Goal: Task Accomplishment & Management: Use online tool/utility

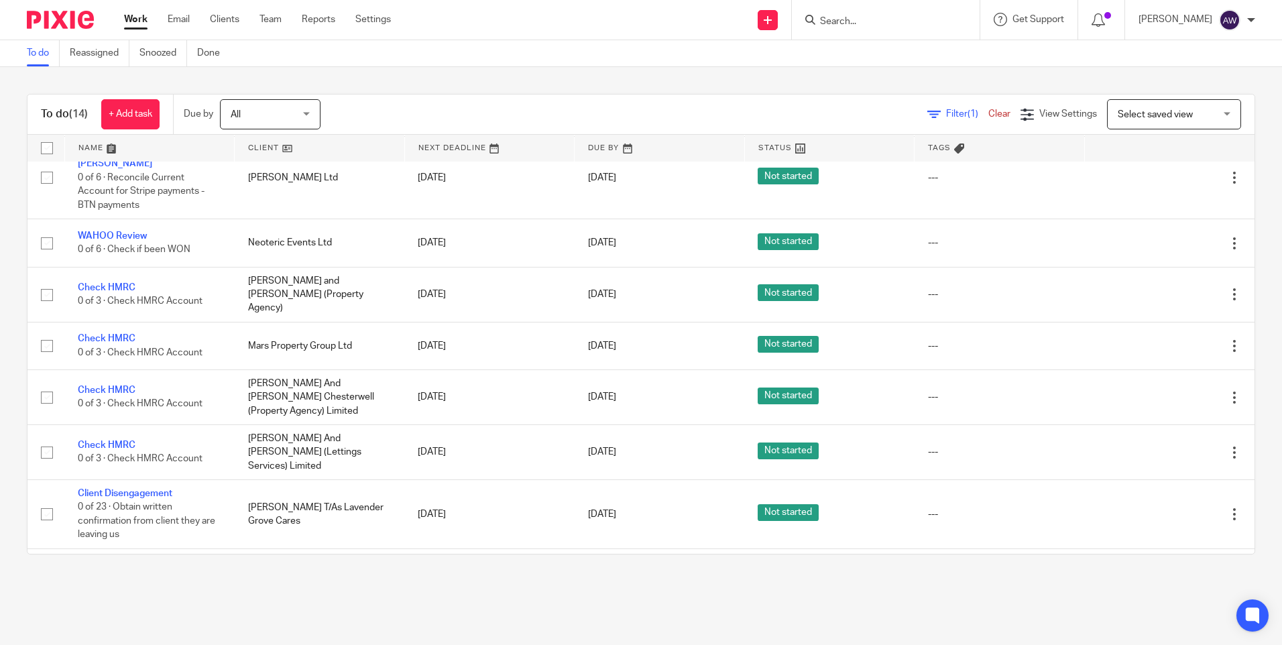
scroll to position [405, 0]
click at [879, 20] on input "Search" at bounding box center [879, 22] width 121 height 12
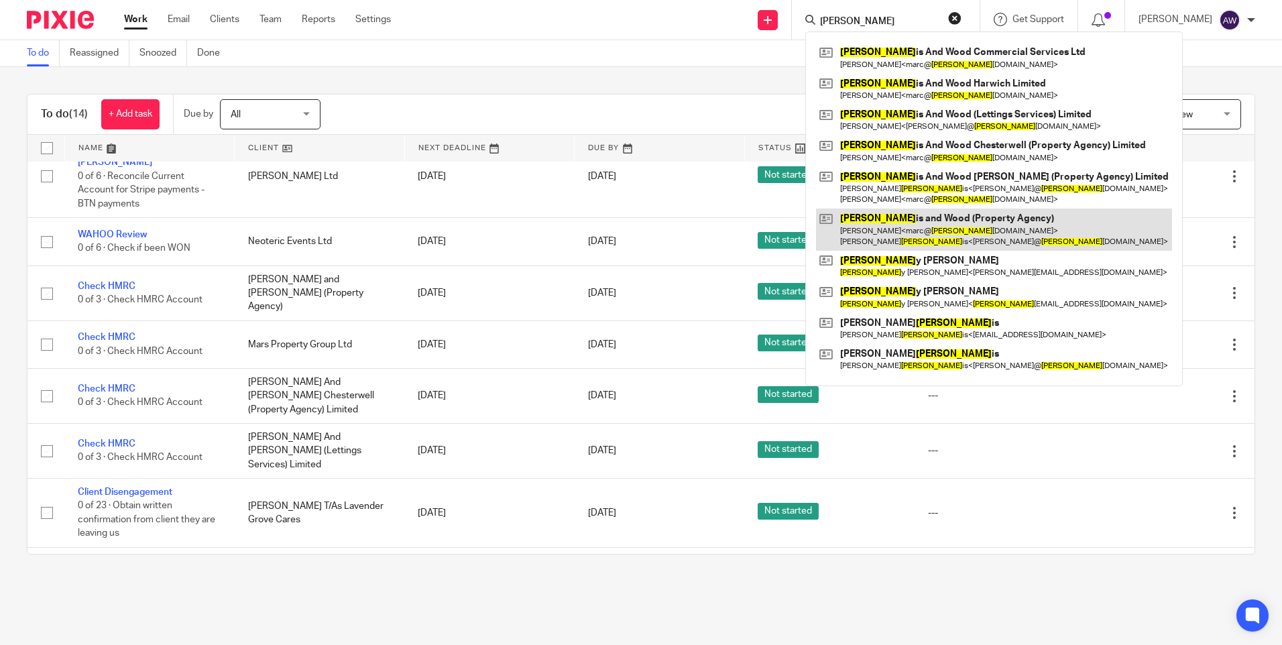
type input "harr"
click at [945, 228] on link at bounding box center [994, 230] width 356 height 42
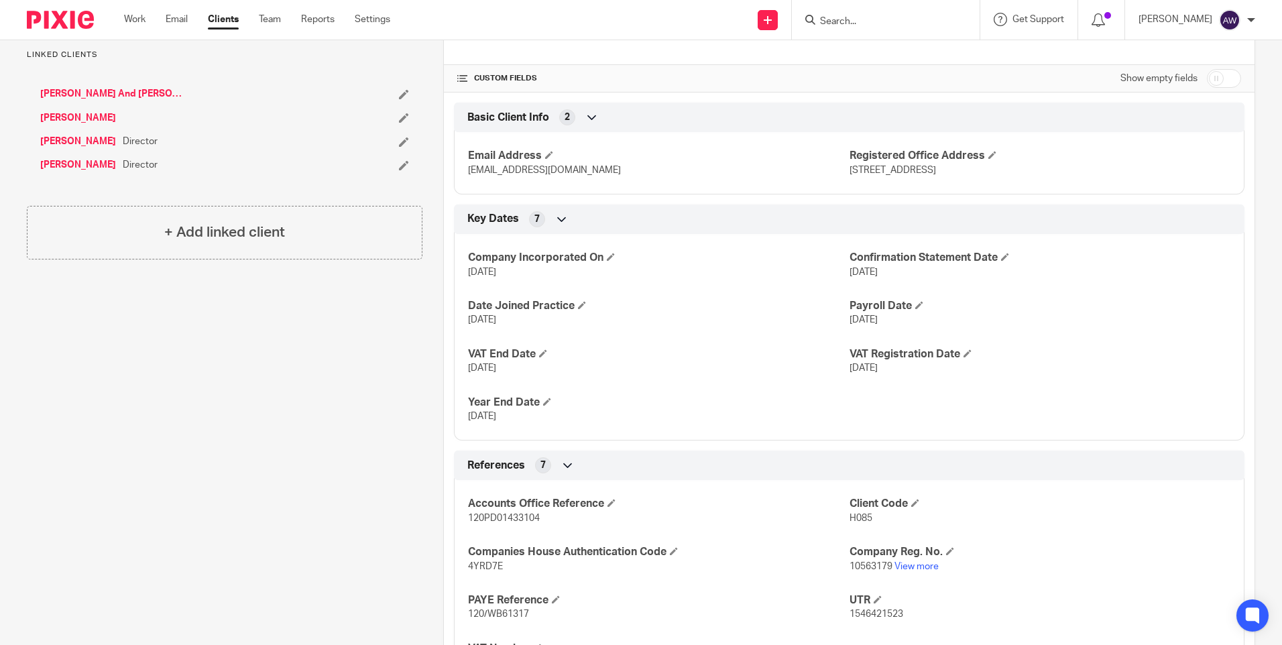
scroll to position [268, 0]
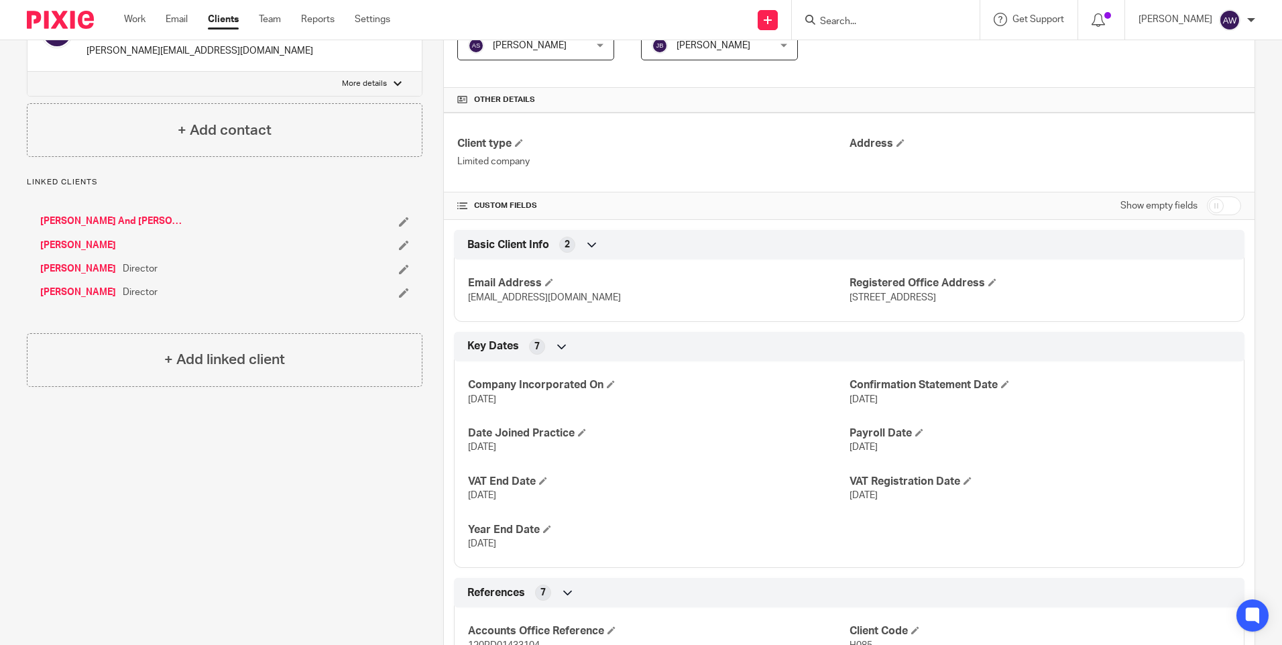
click at [1216, 206] on input "checkbox" at bounding box center [1224, 205] width 34 height 19
checkbox input "true"
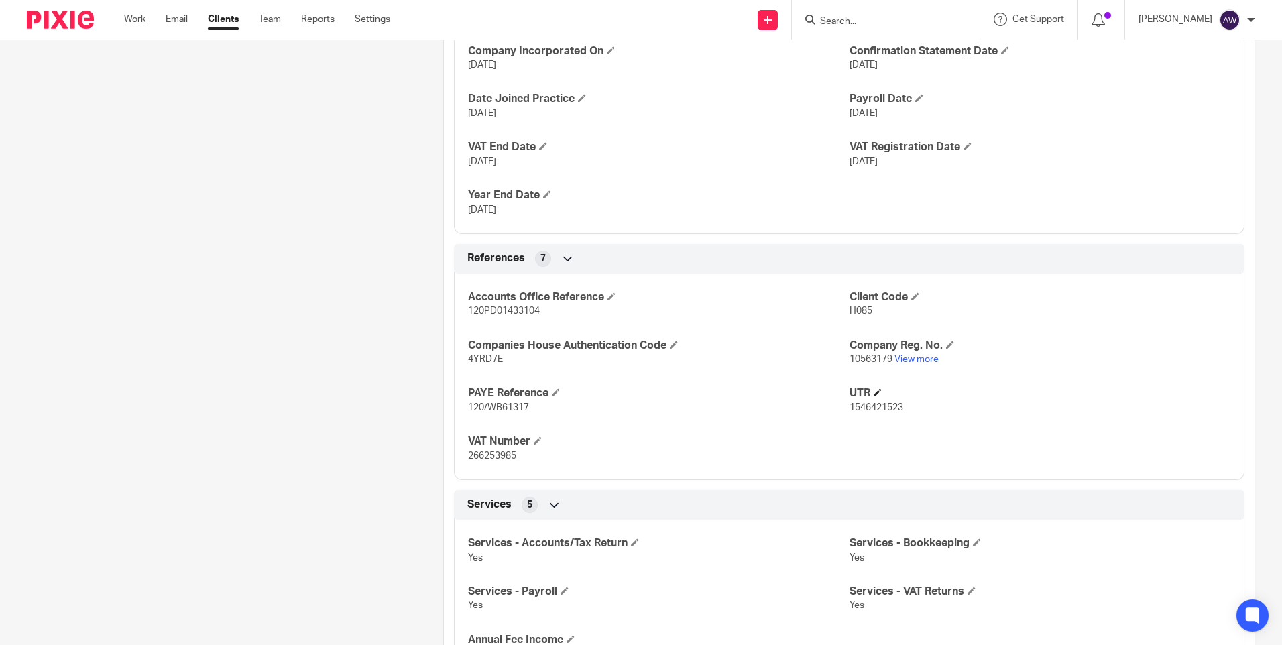
scroll to position [805, 0]
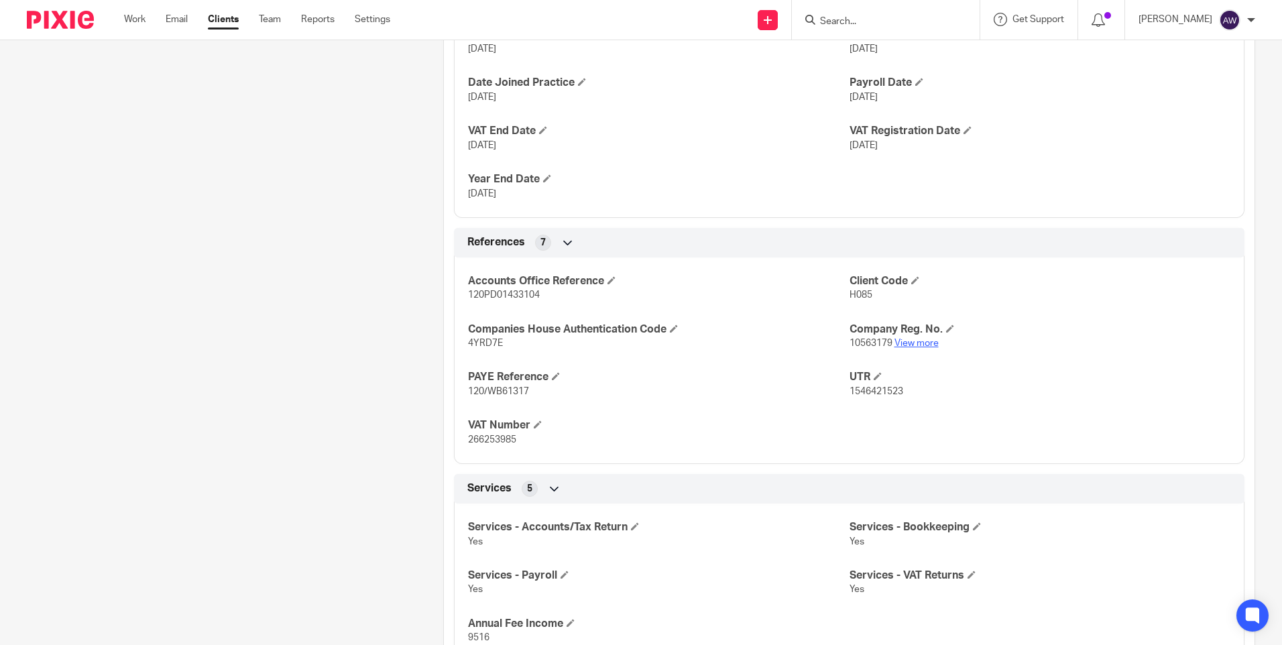
click at [916, 347] on link "View more" at bounding box center [916, 343] width 44 height 9
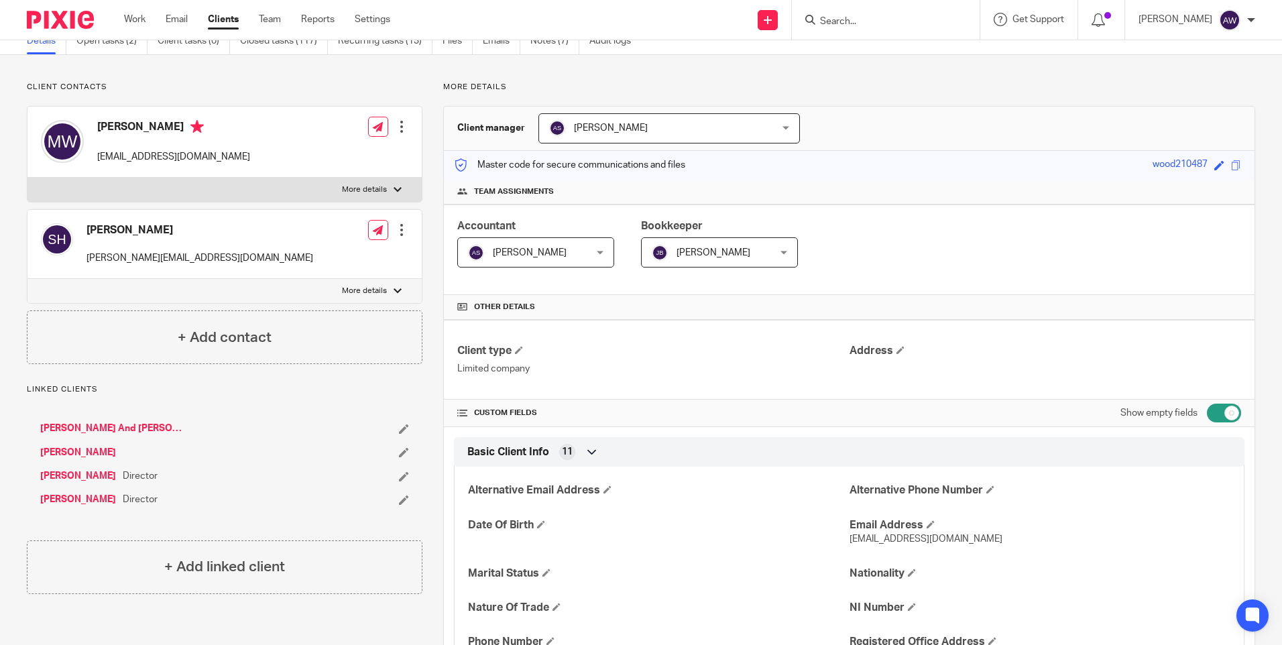
scroll to position [0, 0]
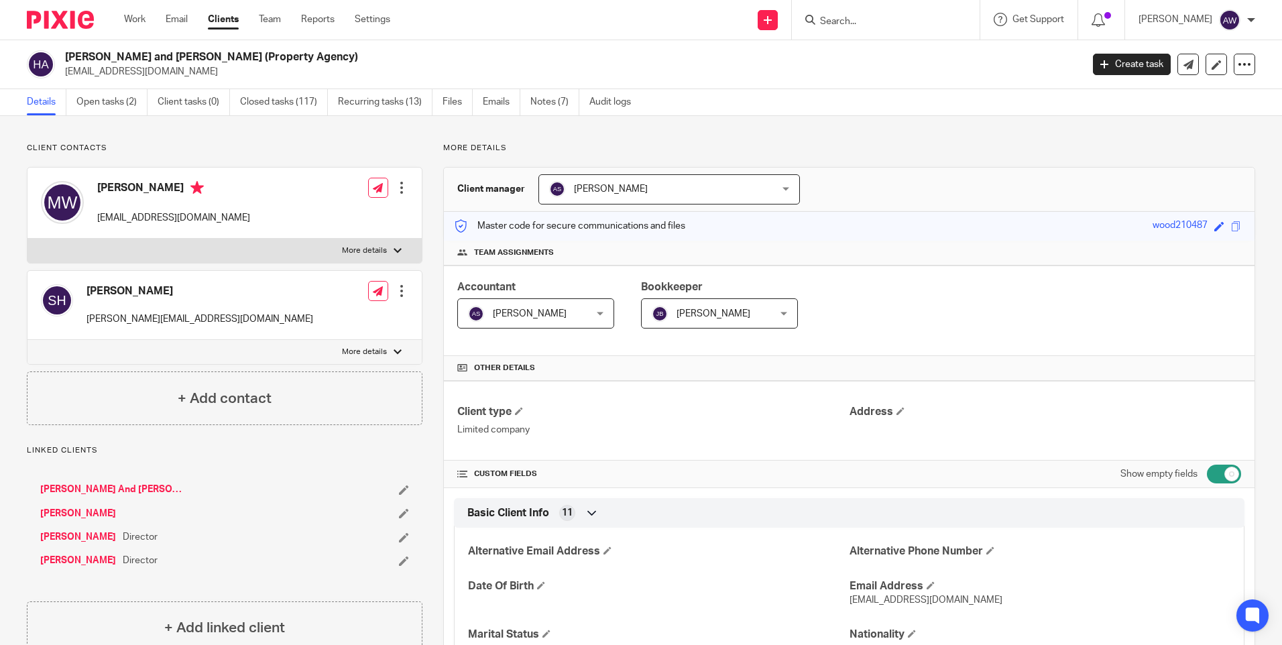
click at [907, 20] on input "Search" at bounding box center [879, 22] width 121 height 12
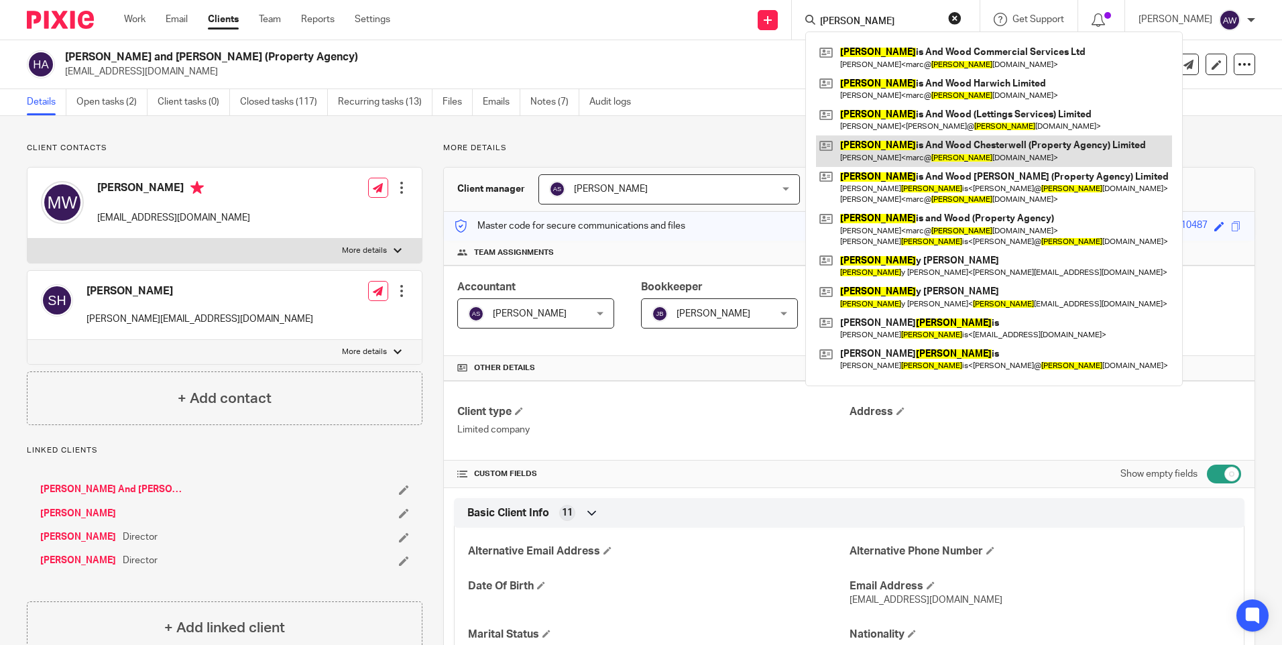
type input "harr"
click at [978, 140] on link at bounding box center [994, 150] width 356 height 31
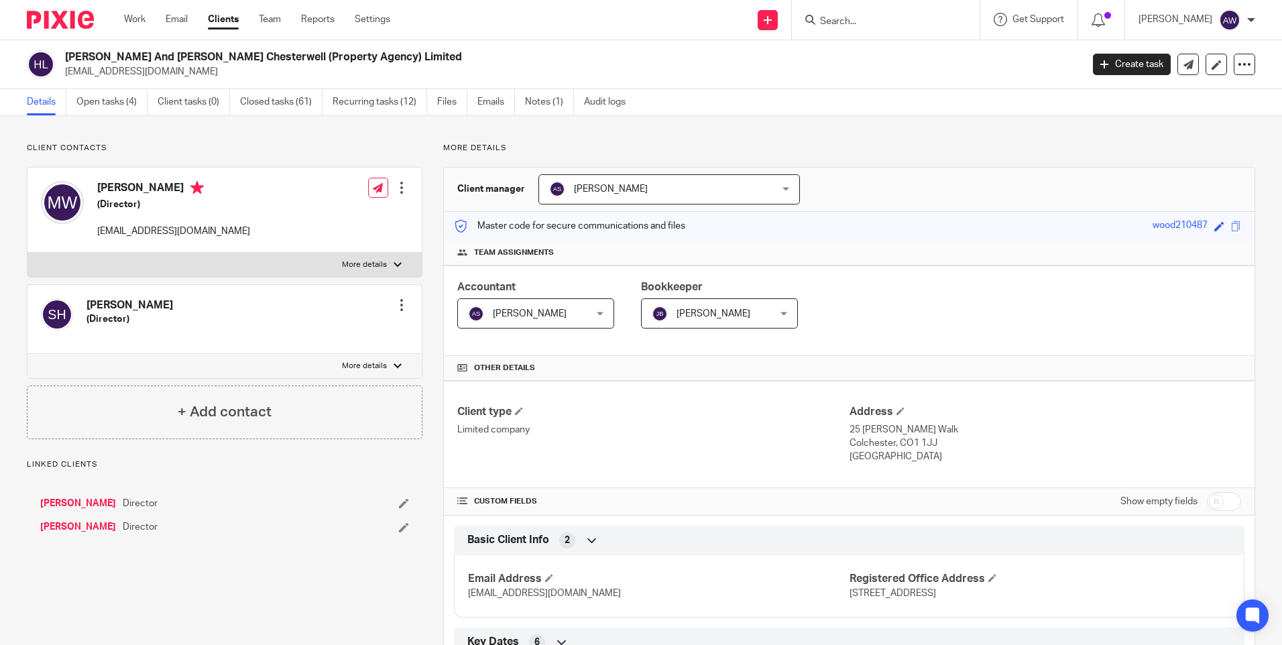
click at [1207, 504] on input "checkbox" at bounding box center [1224, 501] width 34 height 19
checkbox input "true"
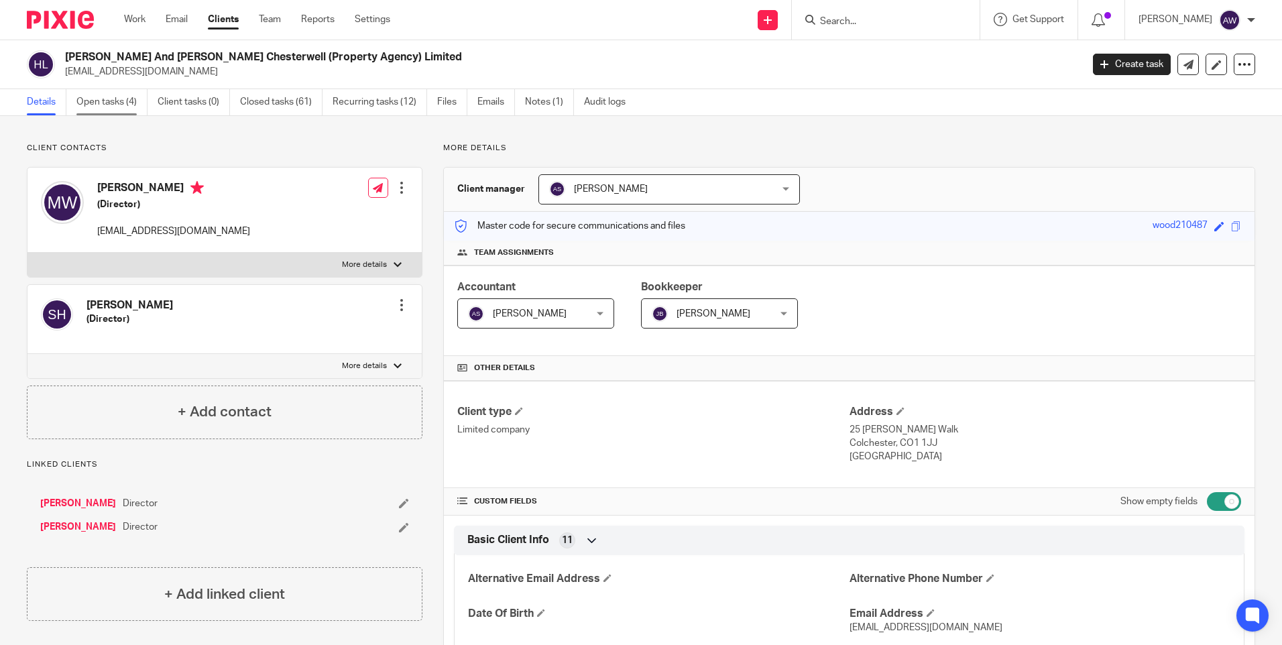
click at [127, 104] on link "Open tasks (4)" at bounding box center [111, 102] width 71 height 26
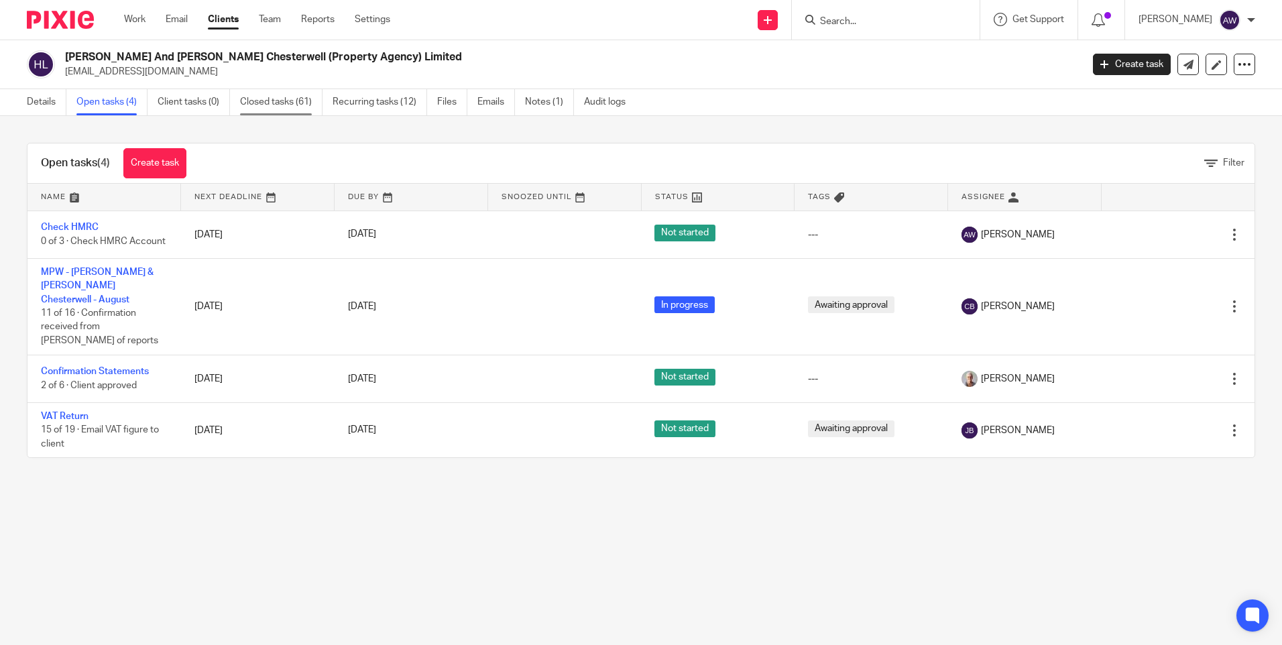
click at [269, 103] on link "Closed tasks (61)" at bounding box center [281, 102] width 82 height 26
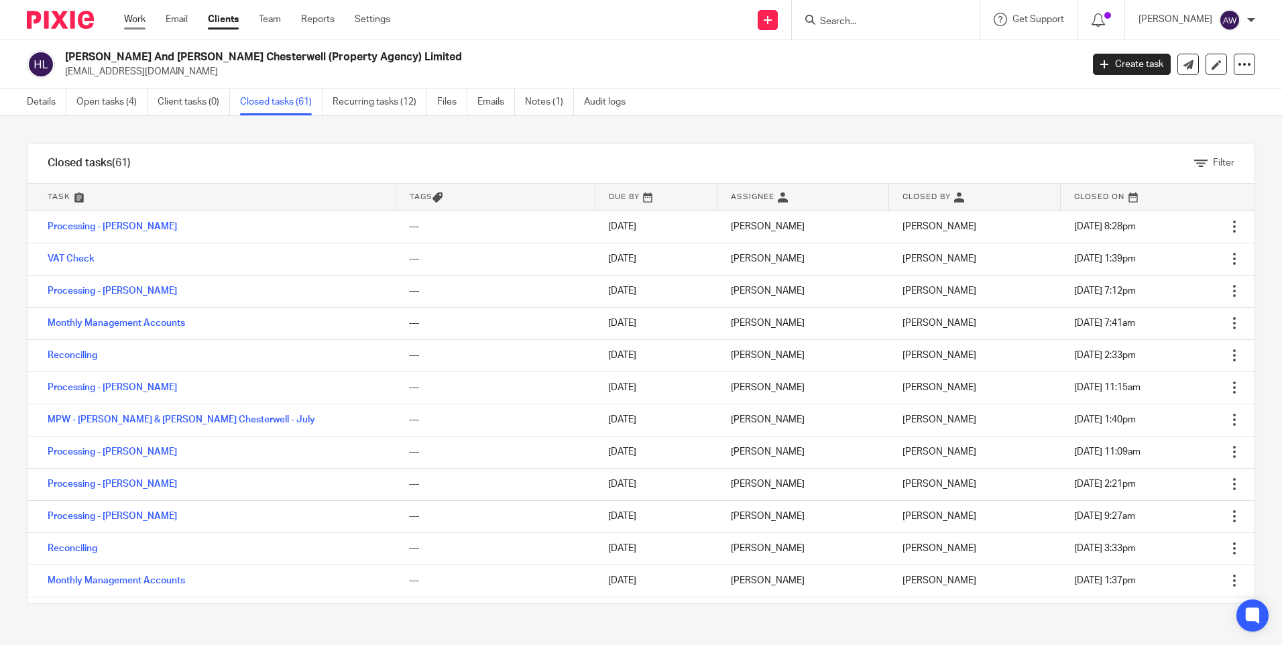
click at [131, 22] on link "Work" at bounding box center [134, 19] width 21 height 13
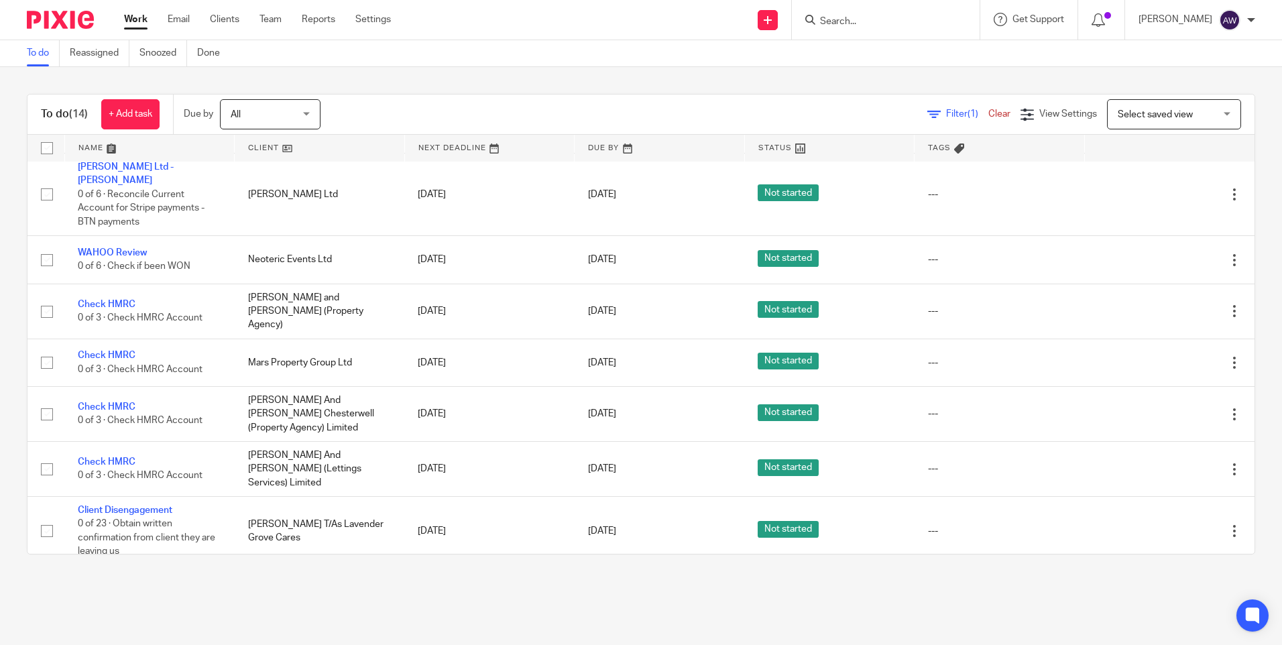
scroll to position [402, 0]
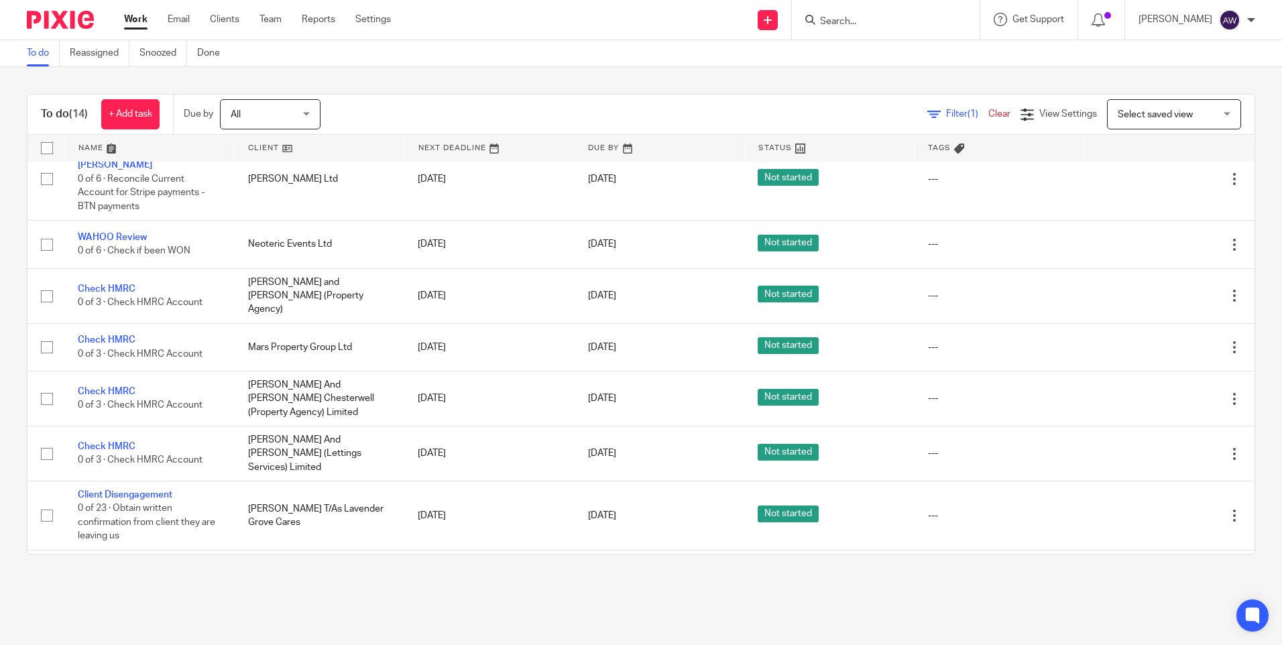
click at [852, 18] on input "Search" at bounding box center [879, 22] width 121 height 12
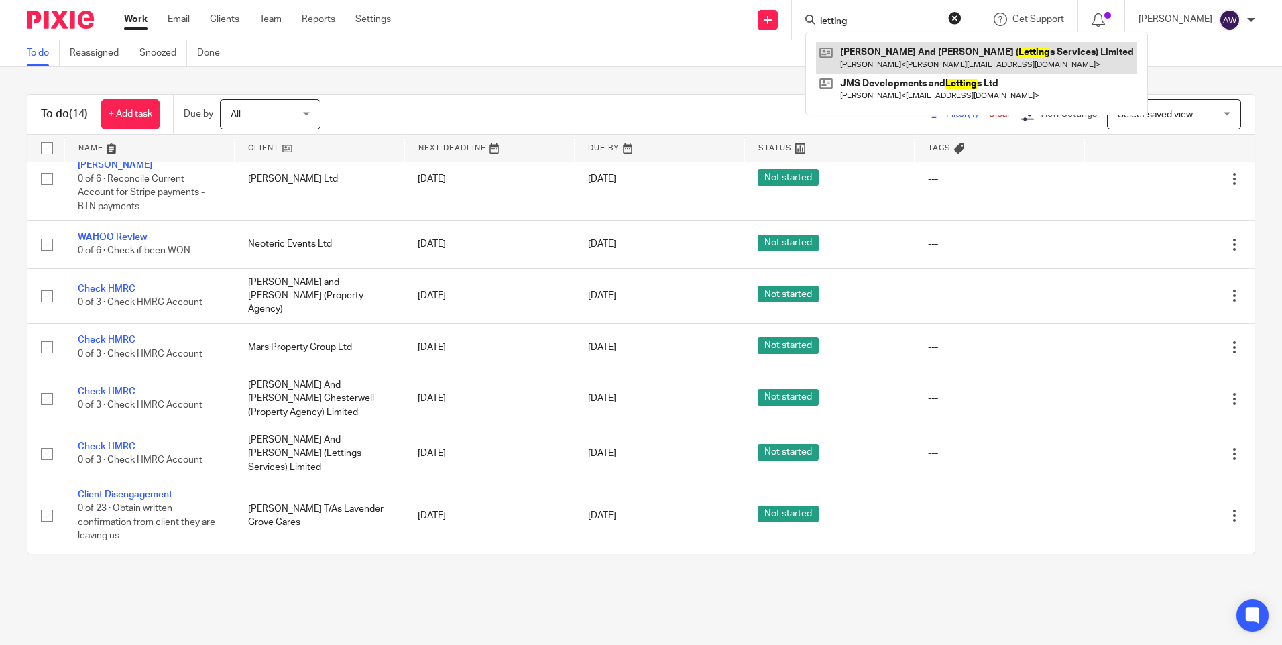
type input "letting"
click at [889, 50] on link at bounding box center [976, 57] width 321 height 31
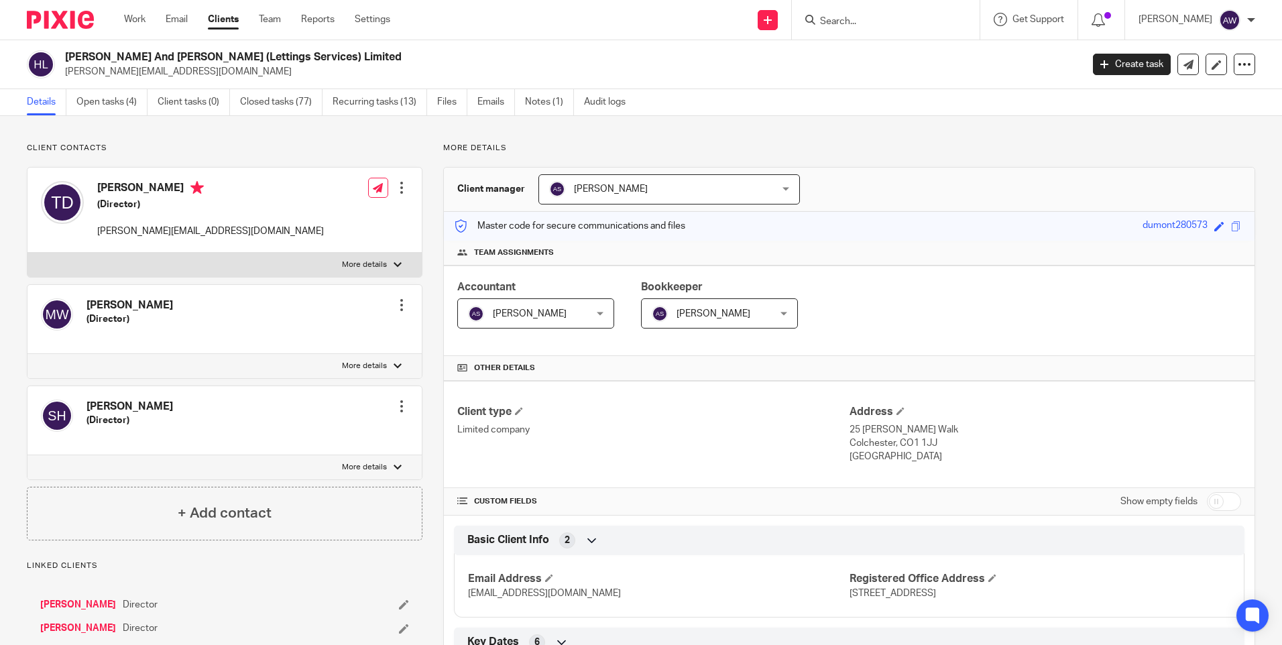
click at [1209, 507] on input "checkbox" at bounding box center [1224, 501] width 34 height 19
checkbox input "true"
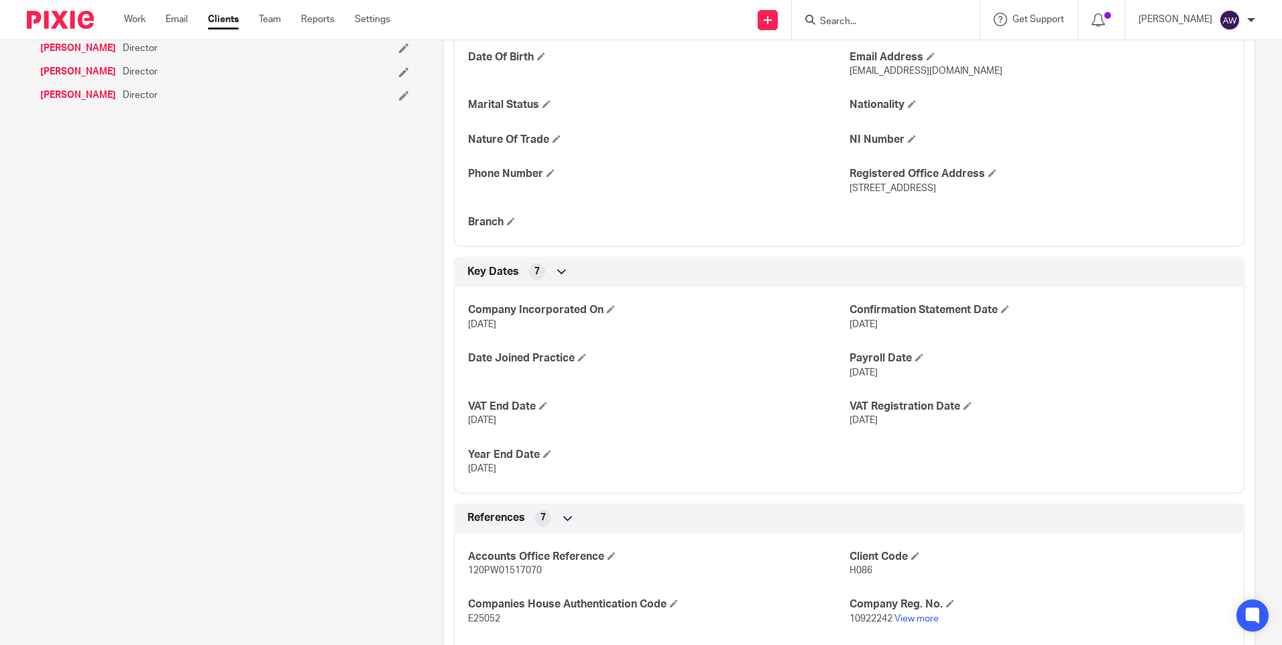
scroll to position [670, 0]
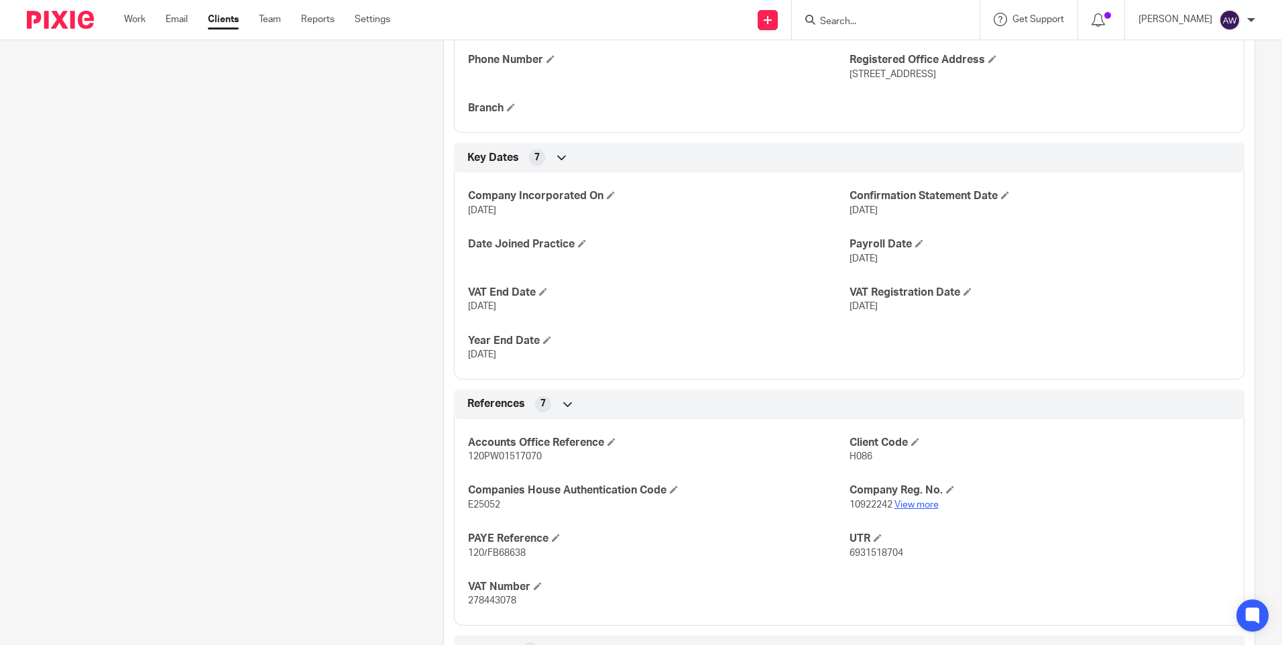
click at [913, 506] on link "View more" at bounding box center [916, 504] width 44 height 9
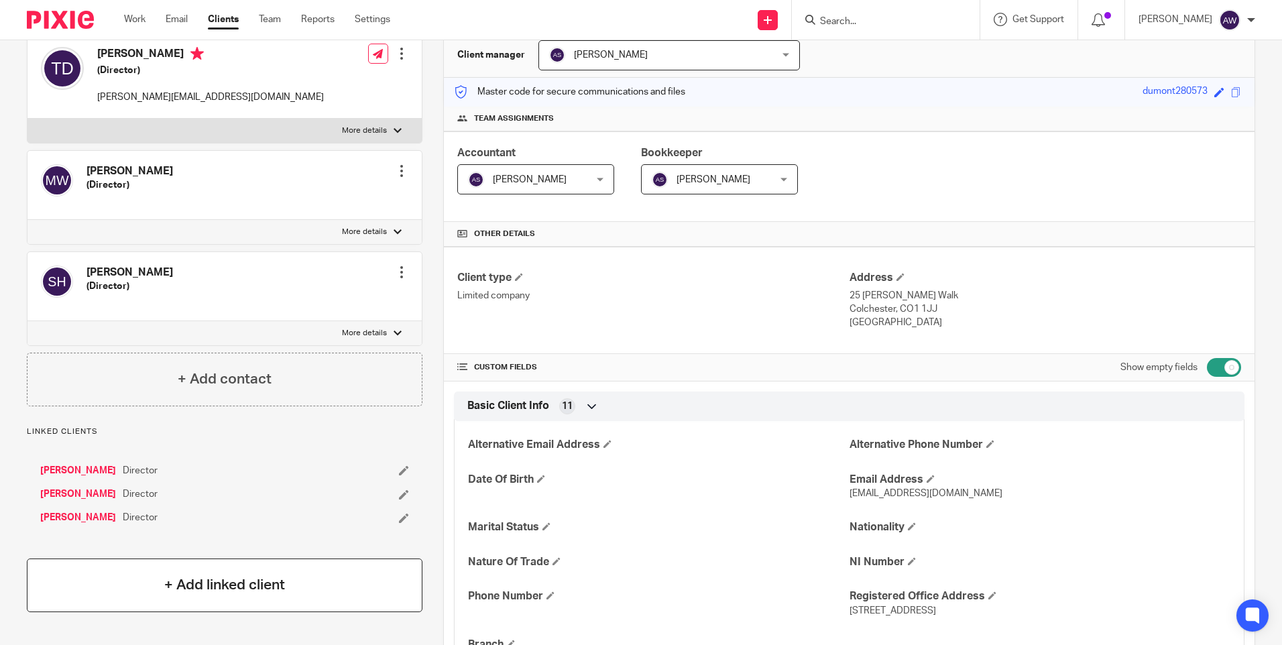
scroll to position [0, 0]
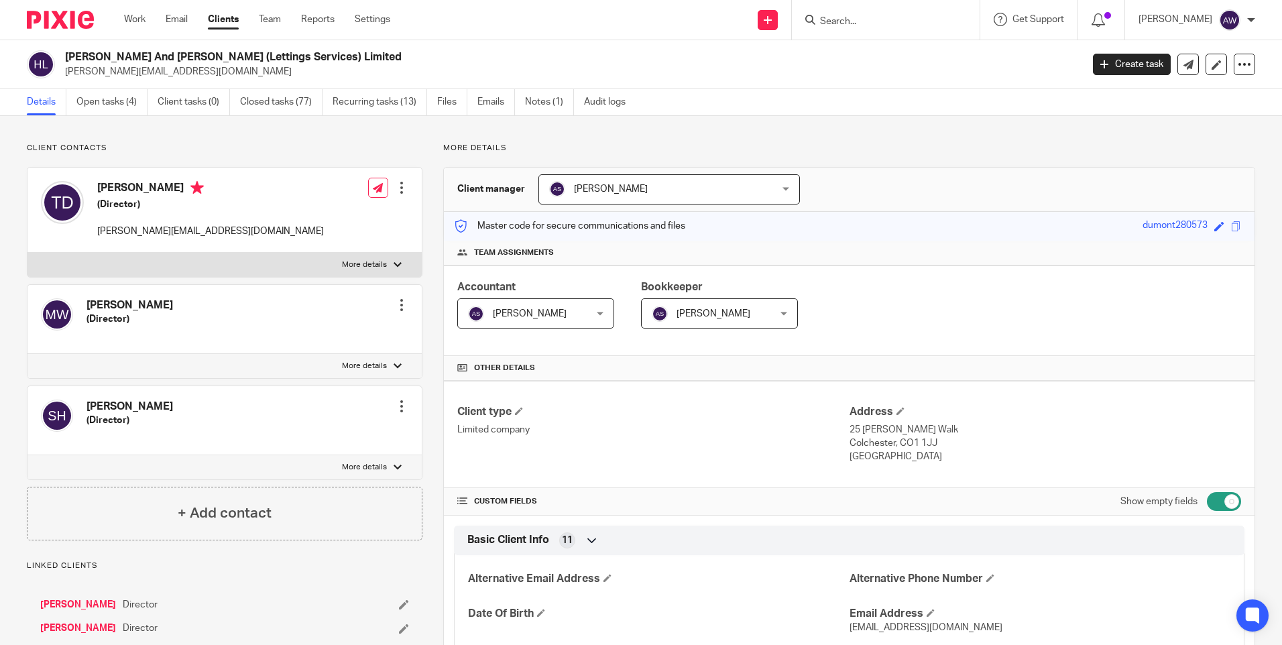
click at [880, 16] on input "Search" at bounding box center [879, 22] width 121 height 12
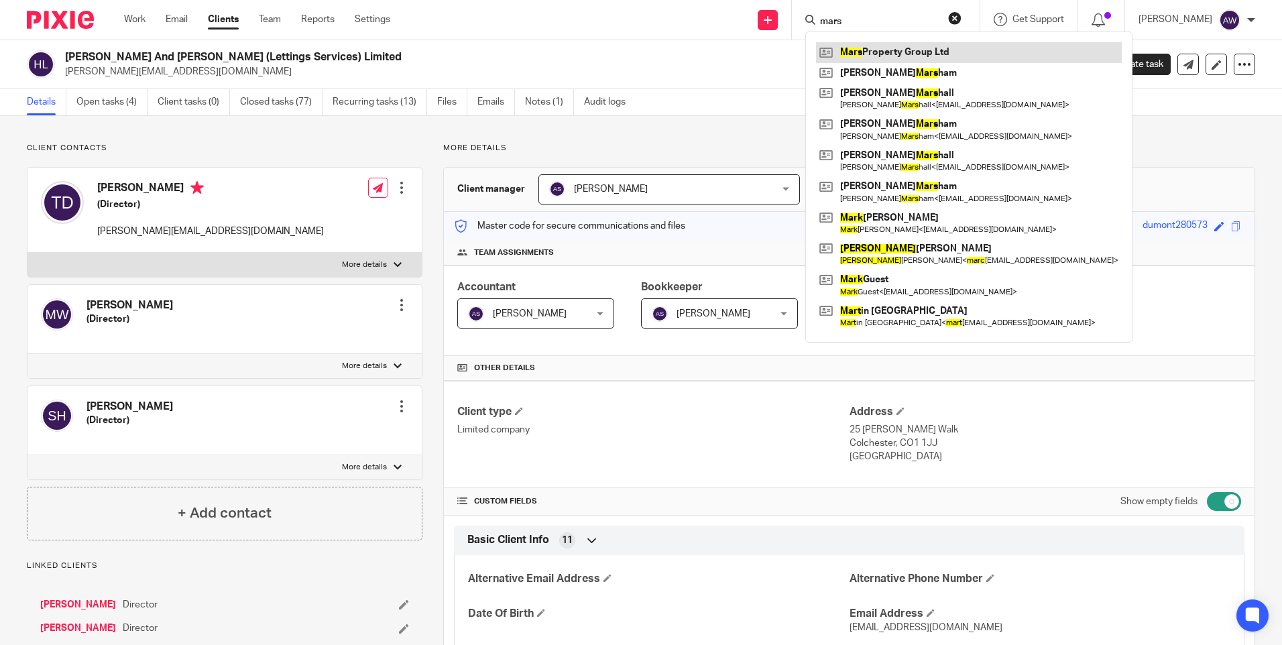
type input "mars"
click at [896, 50] on link at bounding box center [969, 52] width 306 height 20
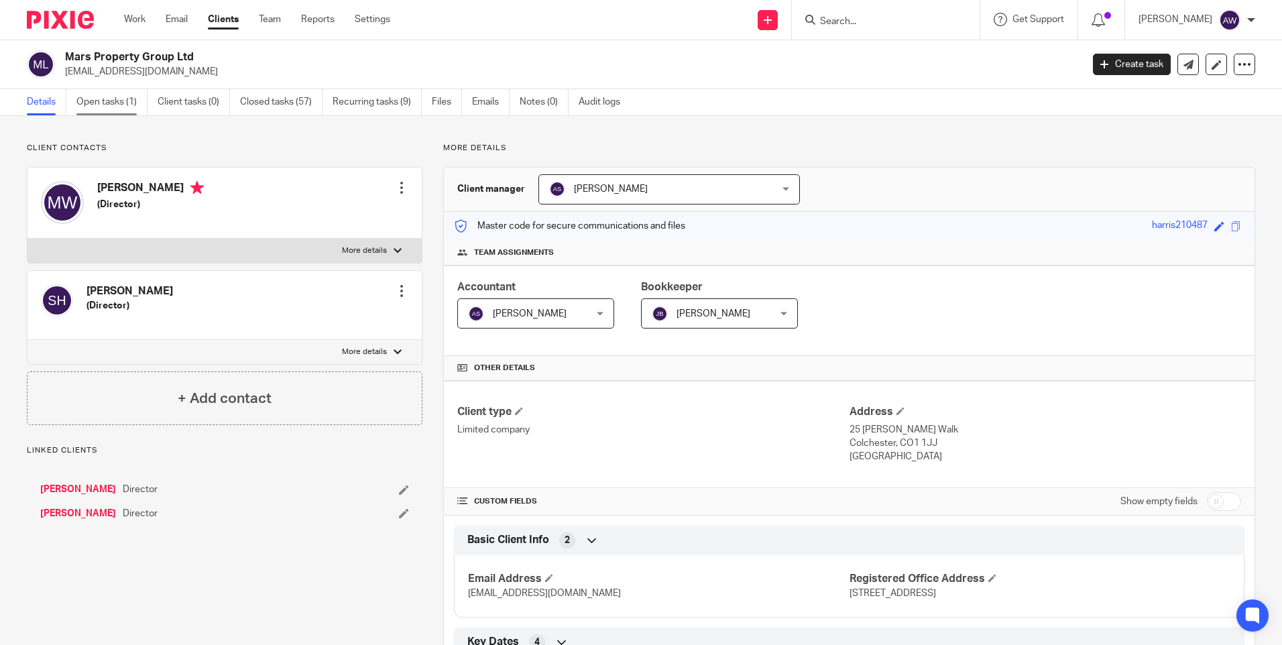
click at [104, 98] on link "Open tasks (1)" at bounding box center [111, 102] width 71 height 26
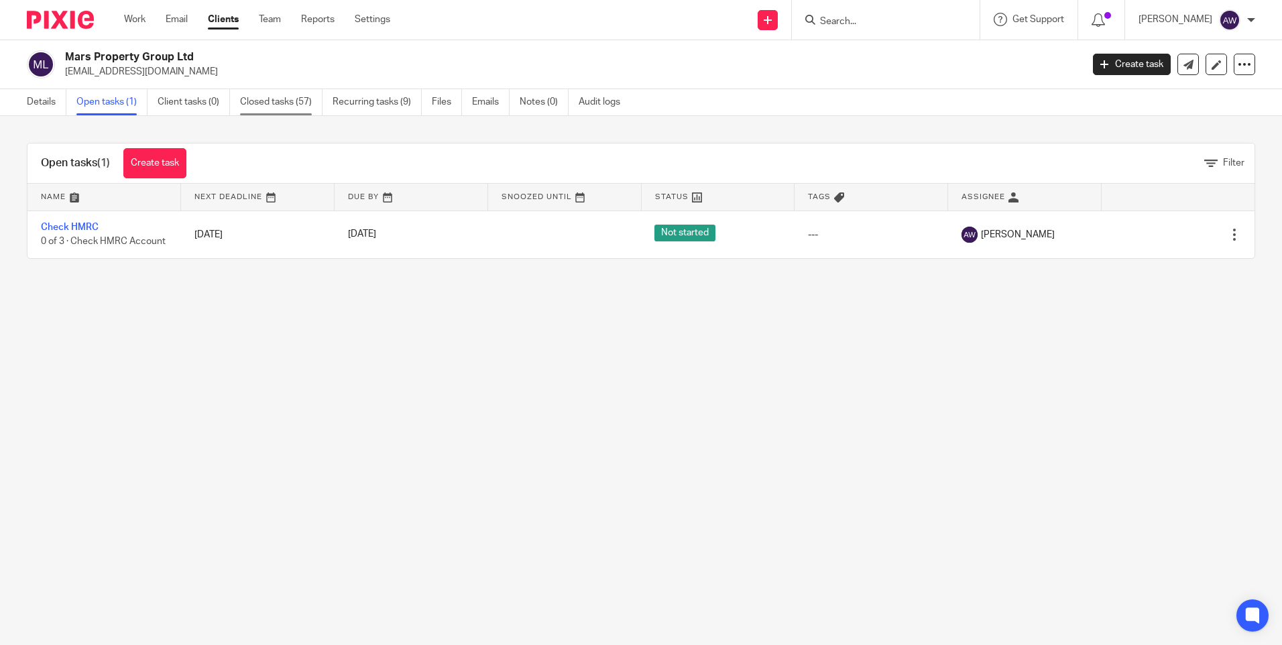
click at [256, 99] on link "Closed tasks (57)" at bounding box center [281, 102] width 82 height 26
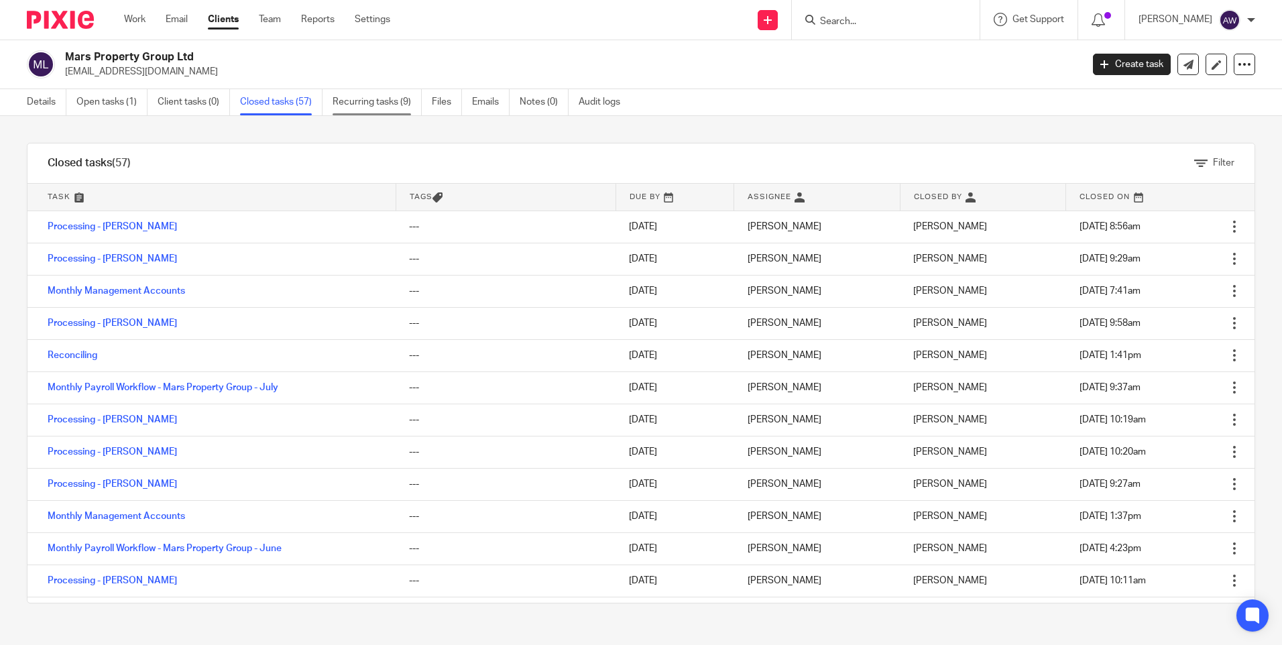
click at [355, 101] on link "Recurring tasks (9)" at bounding box center [377, 102] width 89 height 26
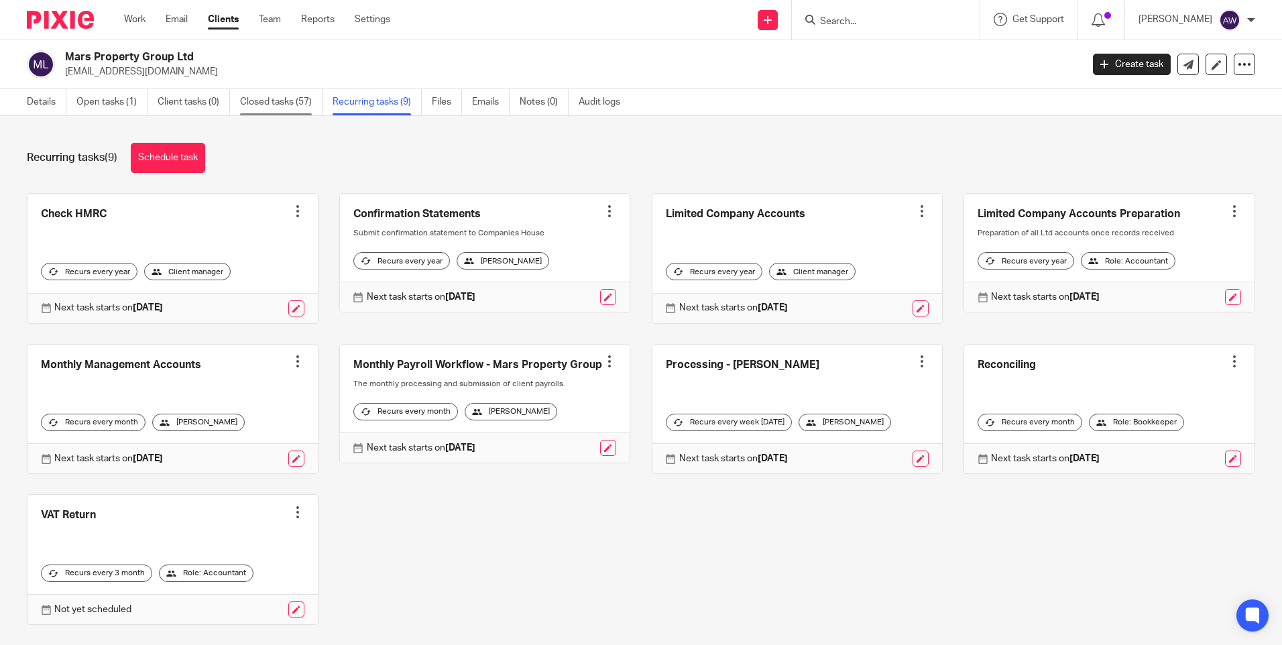
click at [273, 104] on link "Closed tasks (57)" at bounding box center [281, 102] width 82 height 26
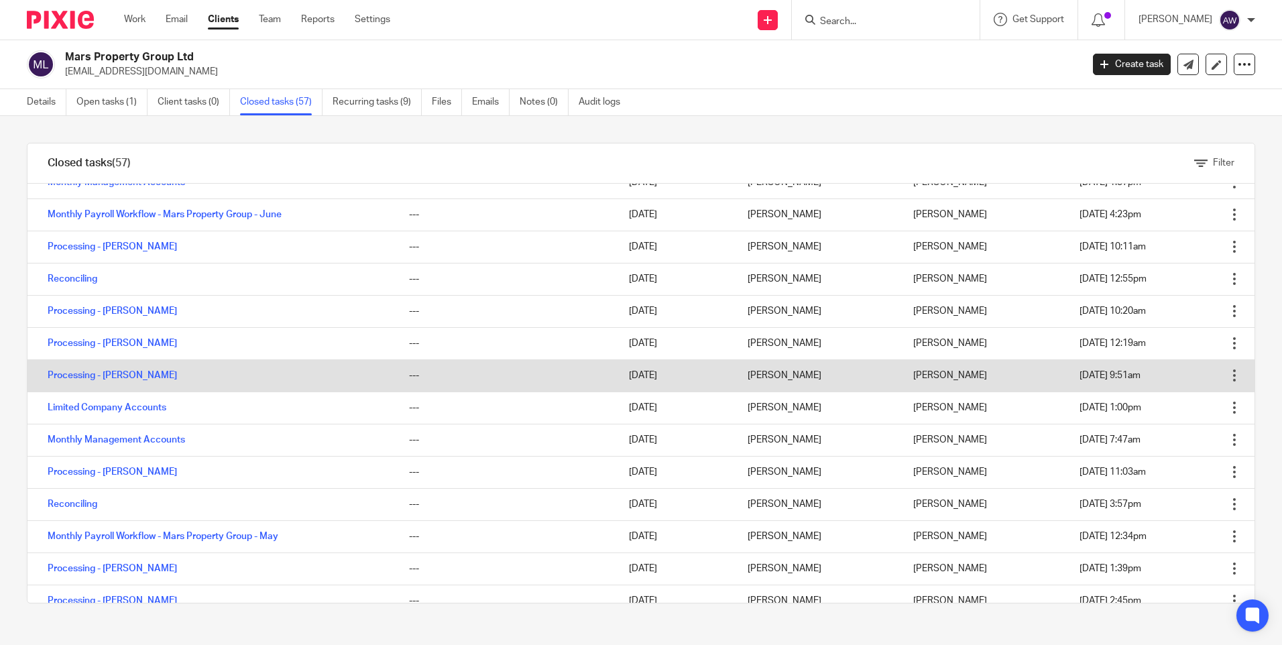
scroll to position [335, 0]
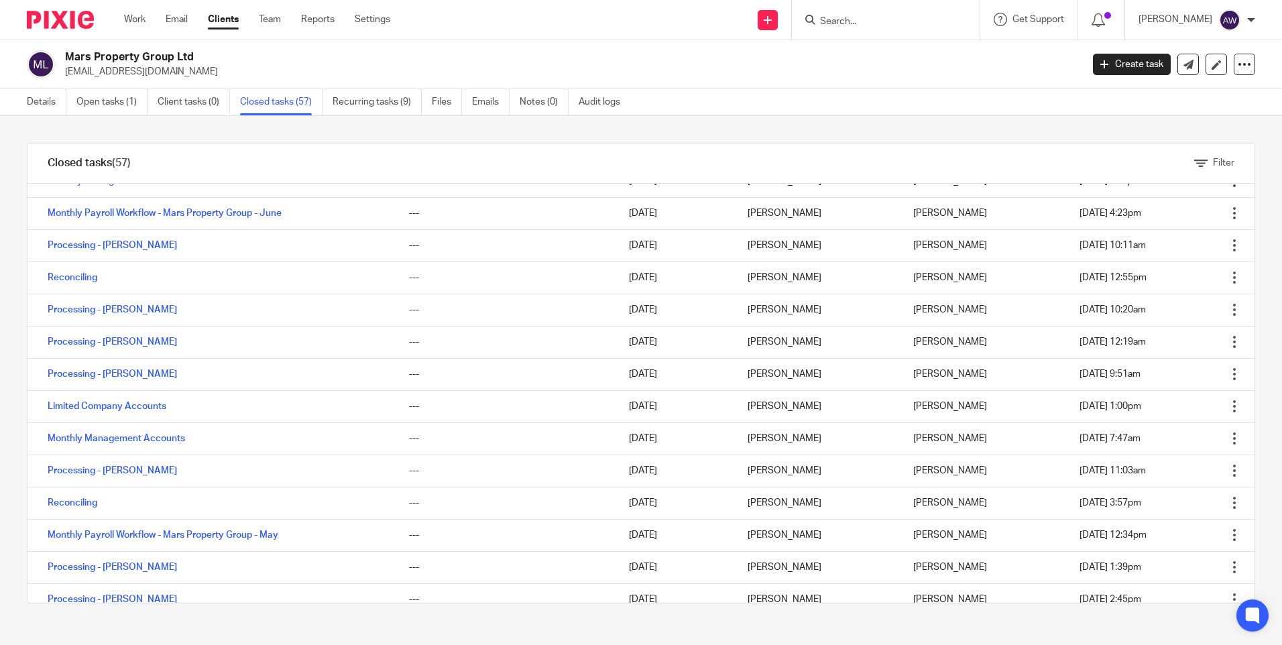
click at [842, 15] on form at bounding box center [890, 19] width 143 height 17
click at [839, 20] on input "Search" at bounding box center [879, 22] width 121 height 12
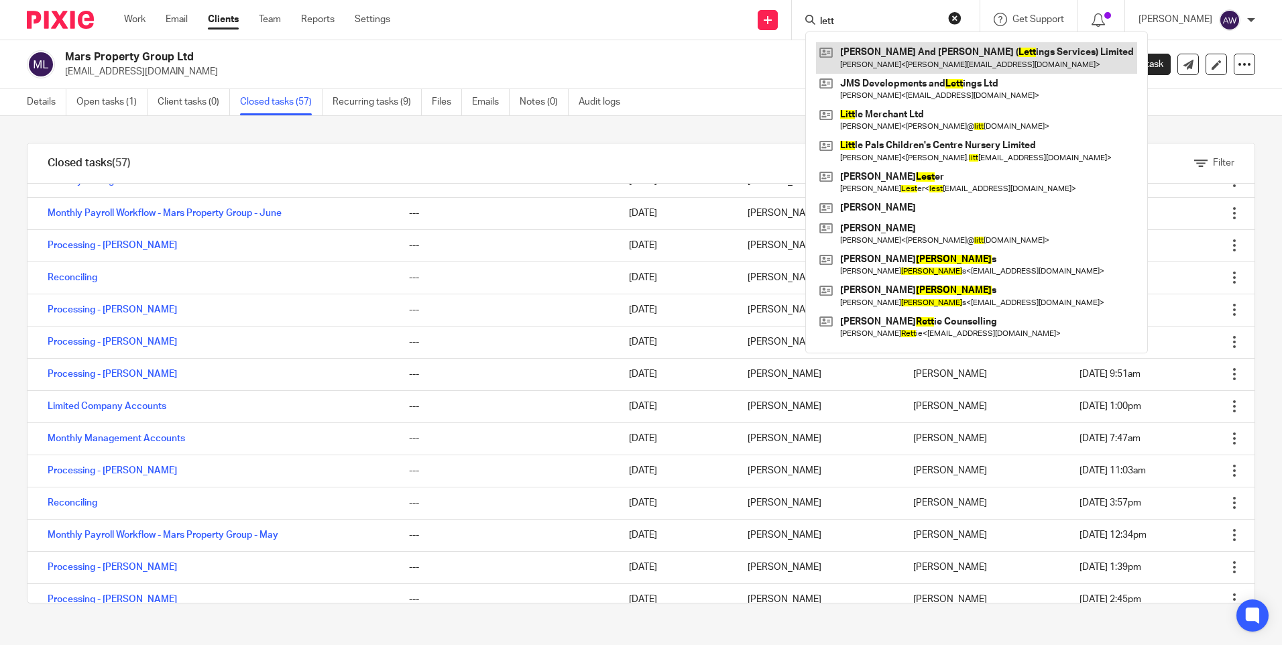
type input "lett"
click at [923, 55] on link at bounding box center [976, 57] width 321 height 31
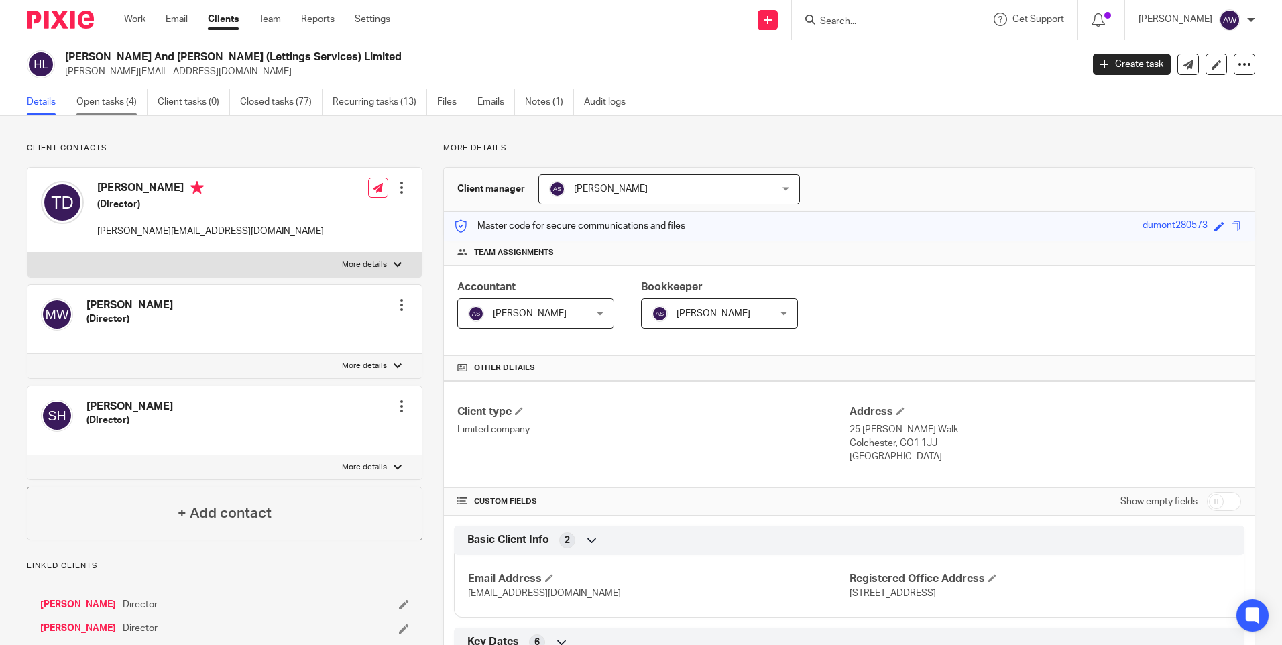
click at [99, 101] on link "Open tasks (4)" at bounding box center [111, 102] width 71 height 26
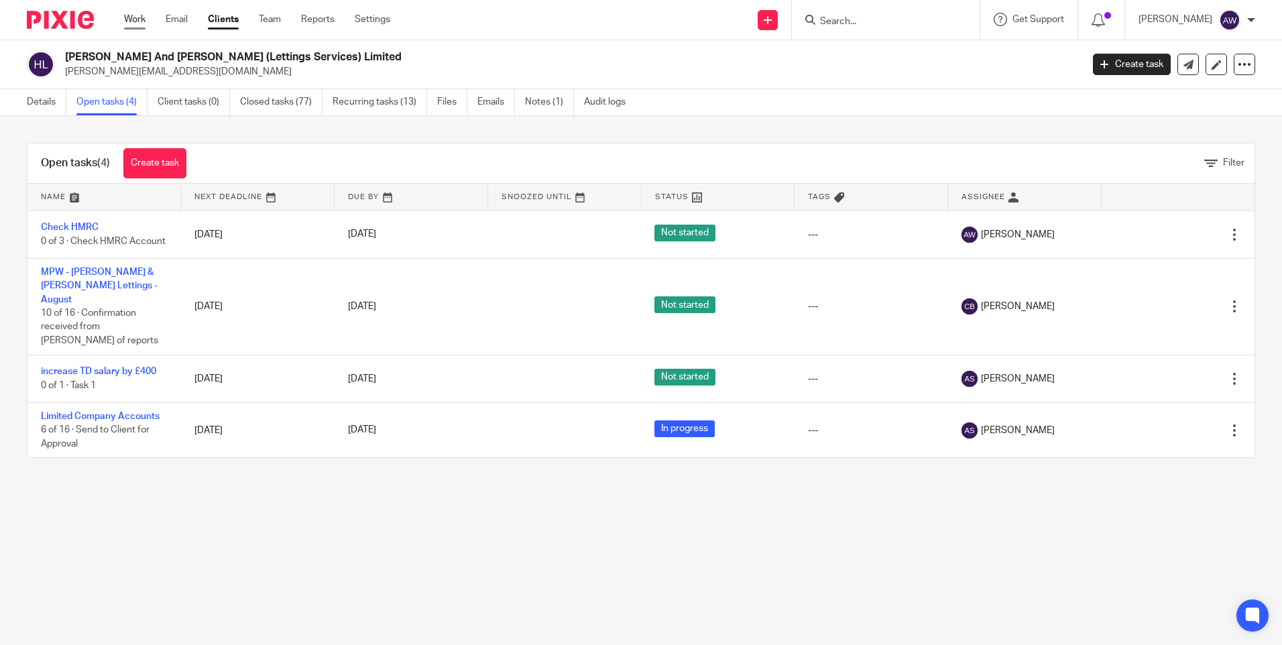
click at [135, 15] on link "Work" at bounding box center [134, 19] width 21 height 13
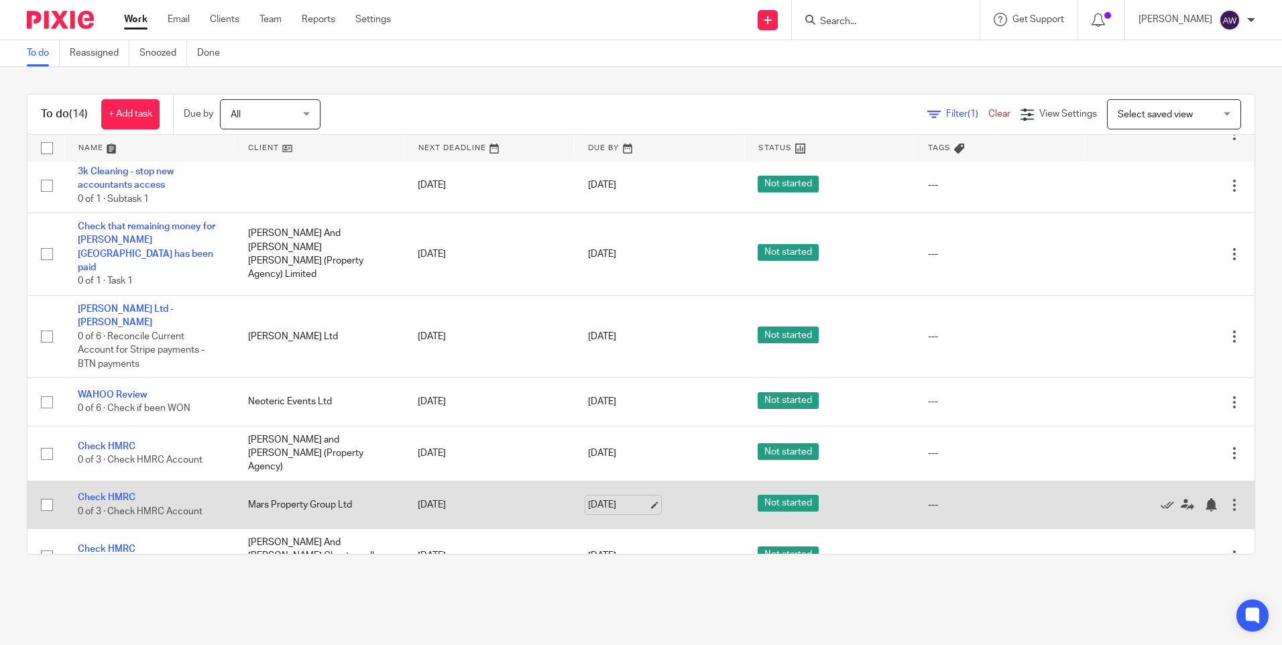
scroll to position [268, 0]
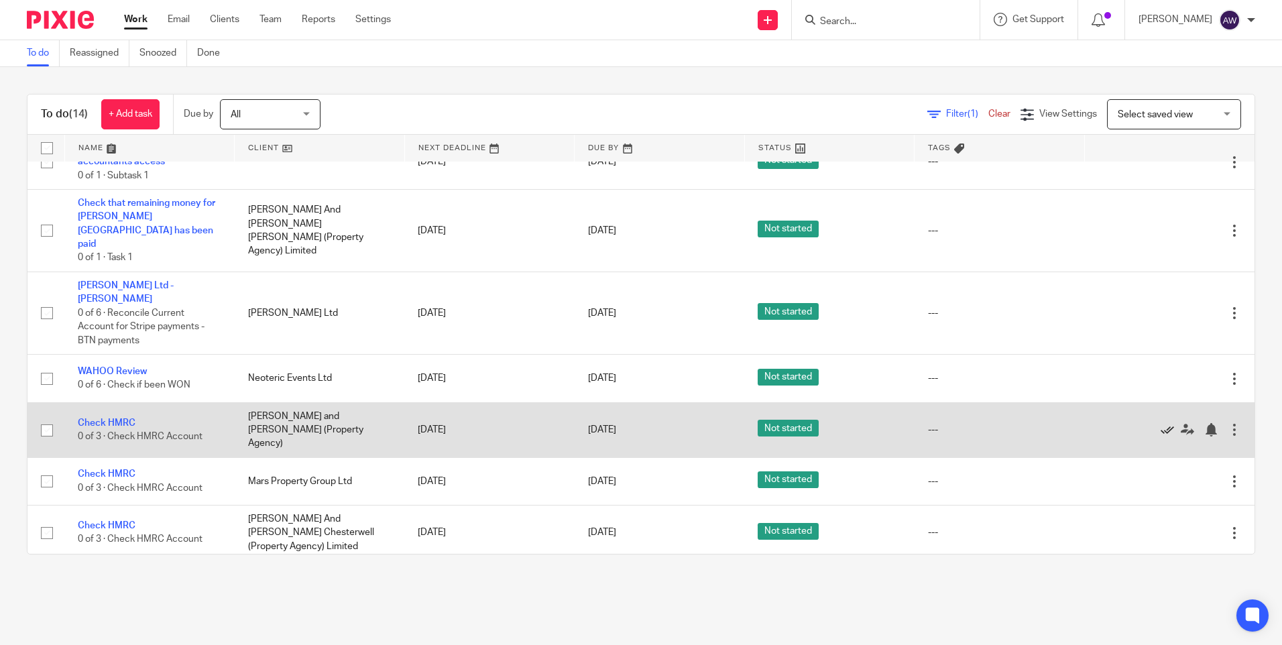
click at [1161, 423] on icon at bounding box center [1167, 429] width 13 height 13
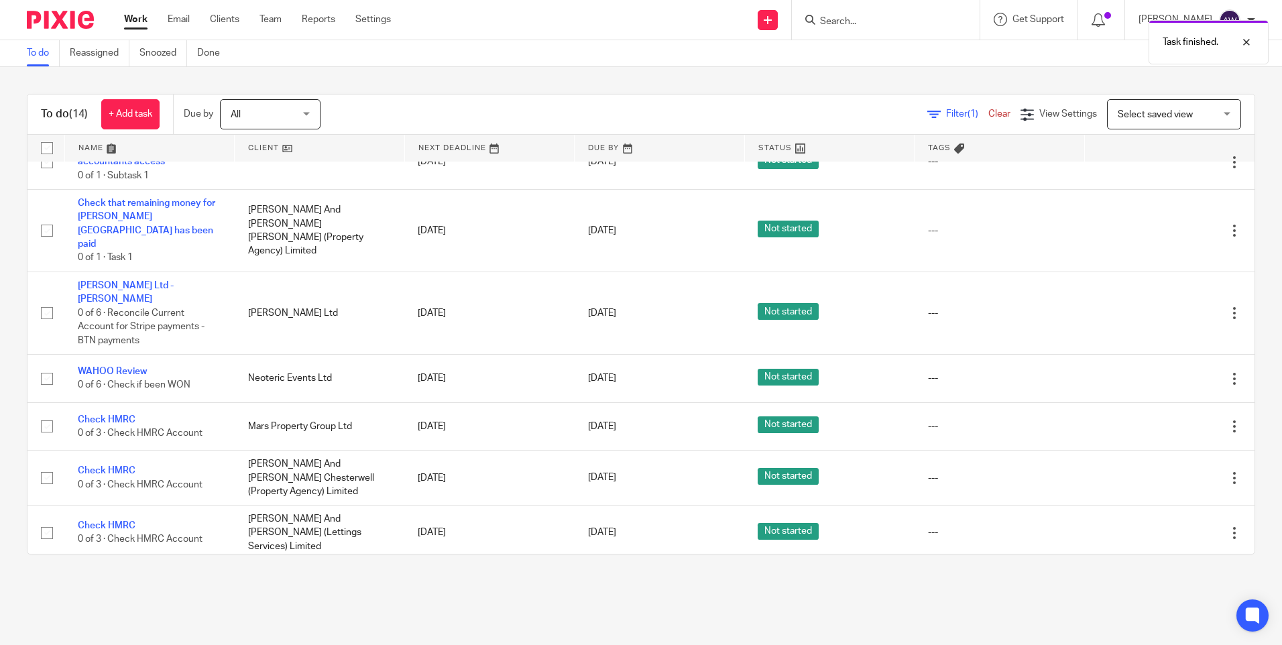
click at [1161, 420] on icon at bounding box center [1167, 426] width 13 height 13
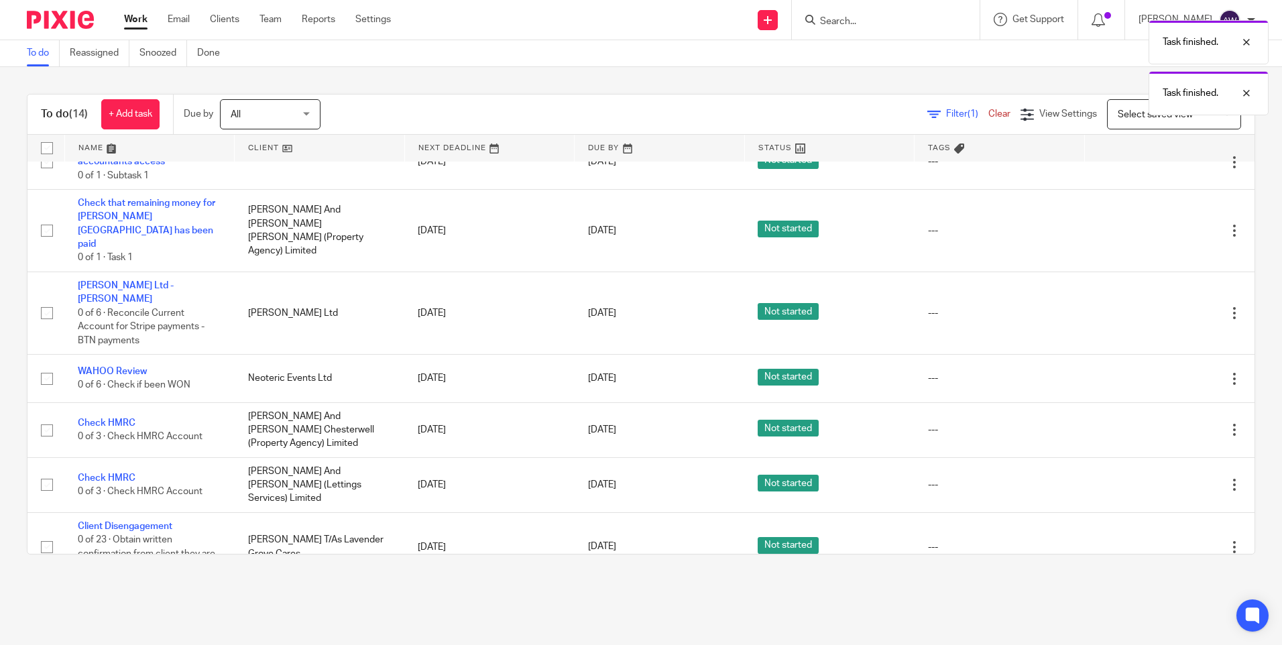
click at [1161, 423] on icon at bounding box center [1167, 429] width 13 height 13
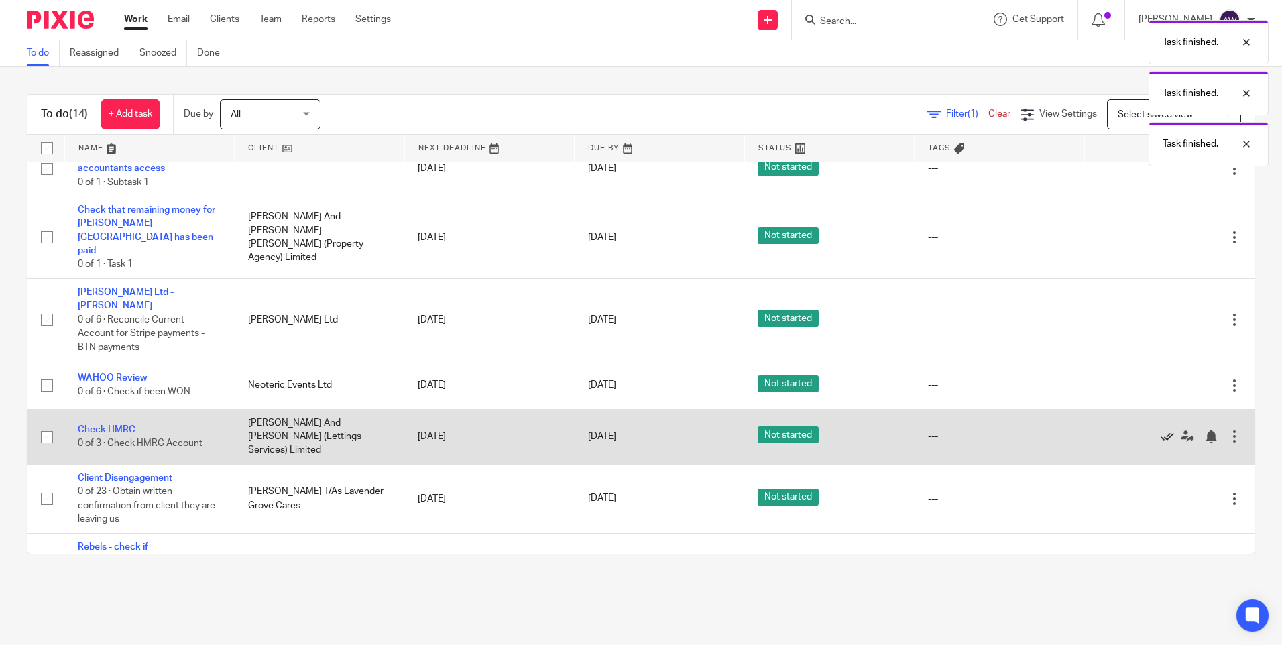
click at [1161, 430] on icon at bounding box center [1167, 436] width 13 height 13
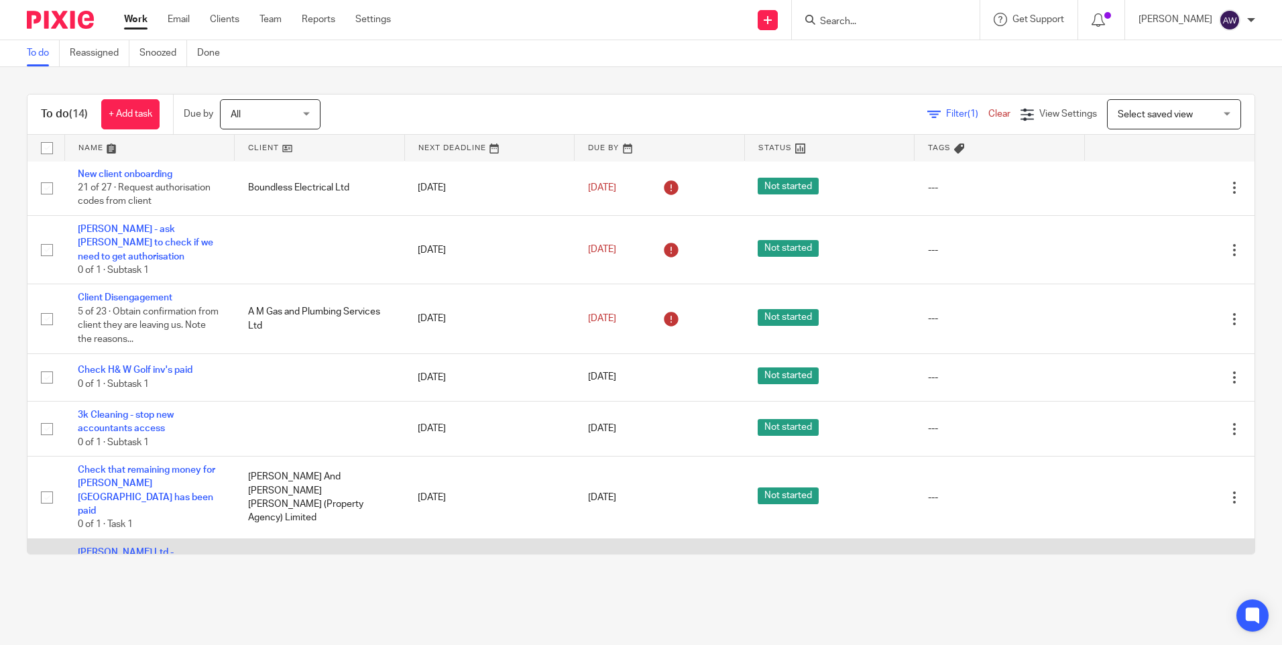
scroll to position [0, 0]
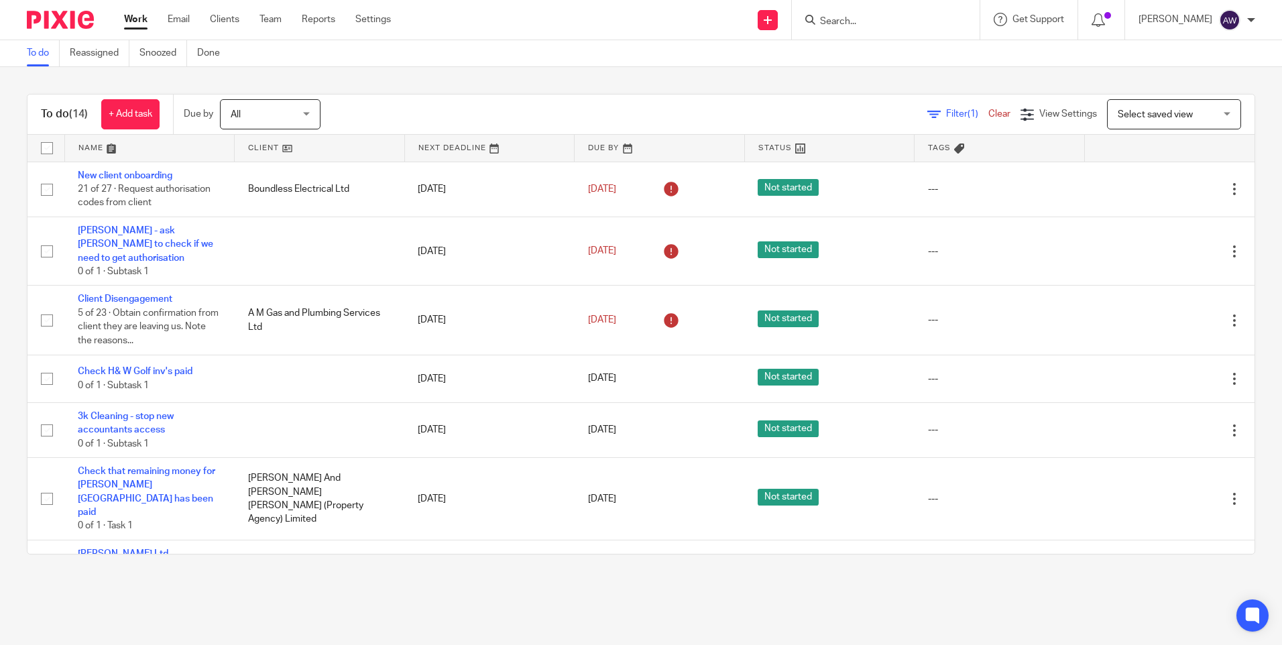
click at [833, 23] on input "Search" at bounding box center [879, 22] width 121 height 12
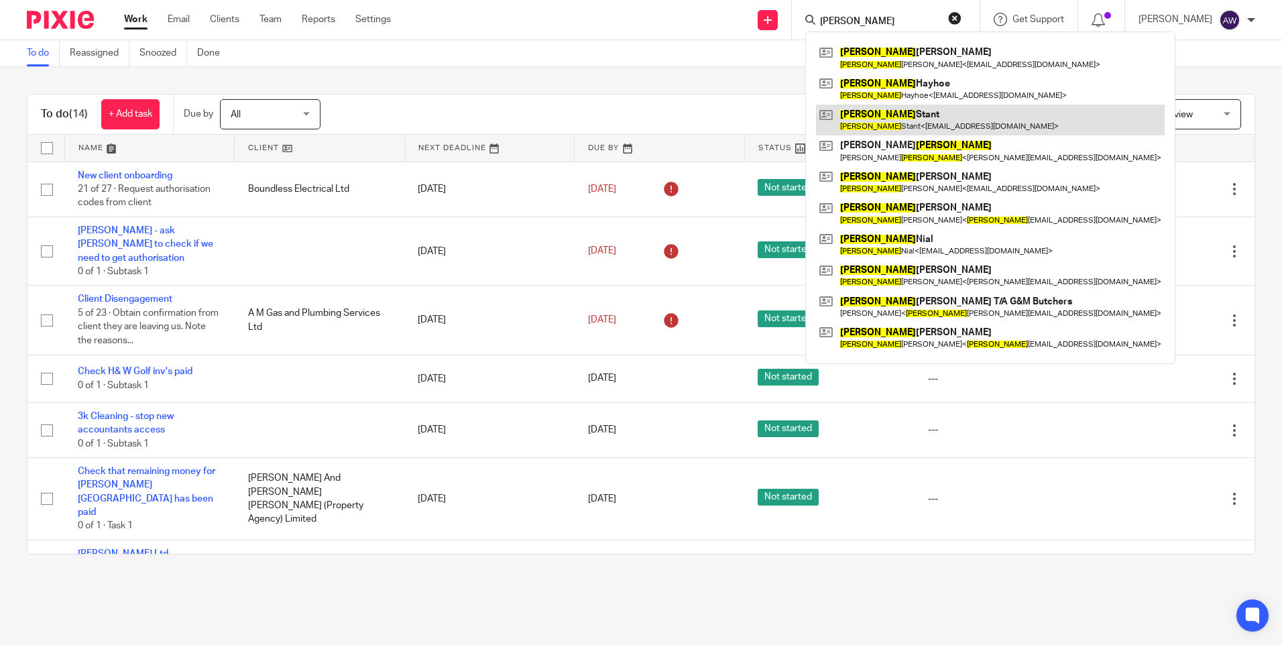
type input "barry"
click at [915, 123] on link at bounding box center [990, 120] width 349 height 31
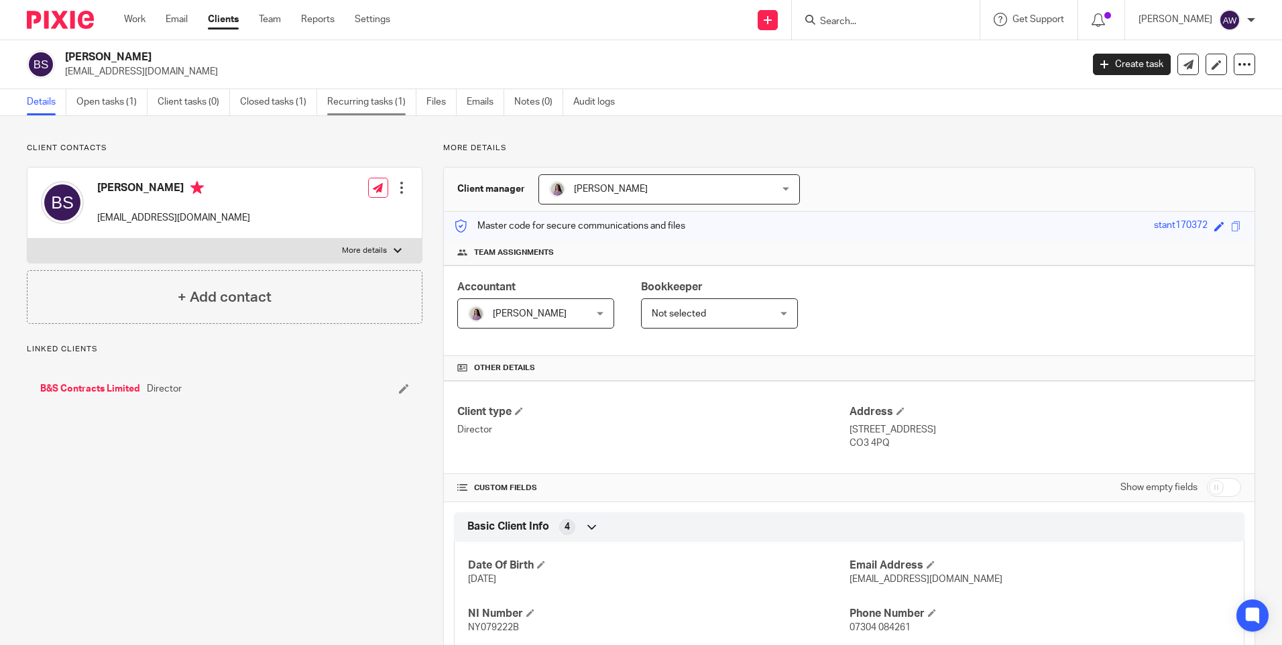
click at [362, 104] on link "Recurring tasks (1)" at bounding box center [371, 102] width 89 height 26
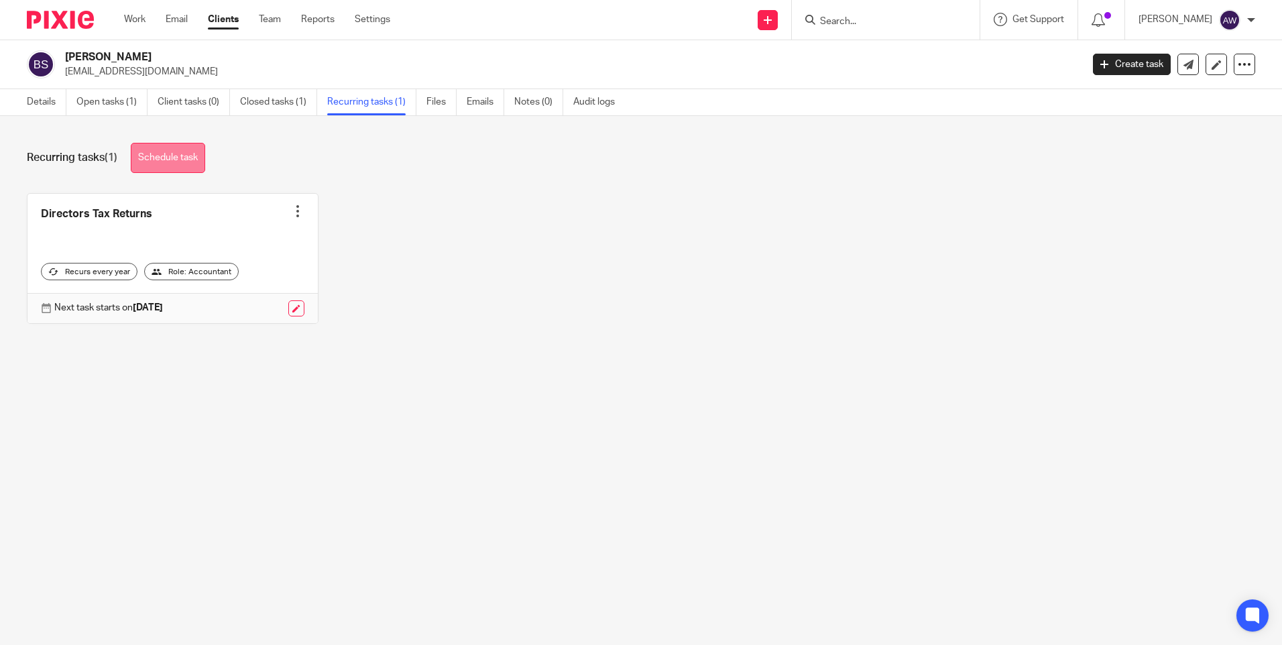
click at [184, 154] on link "Schedule task" at bounding box center [168, 158] width 74 height 30
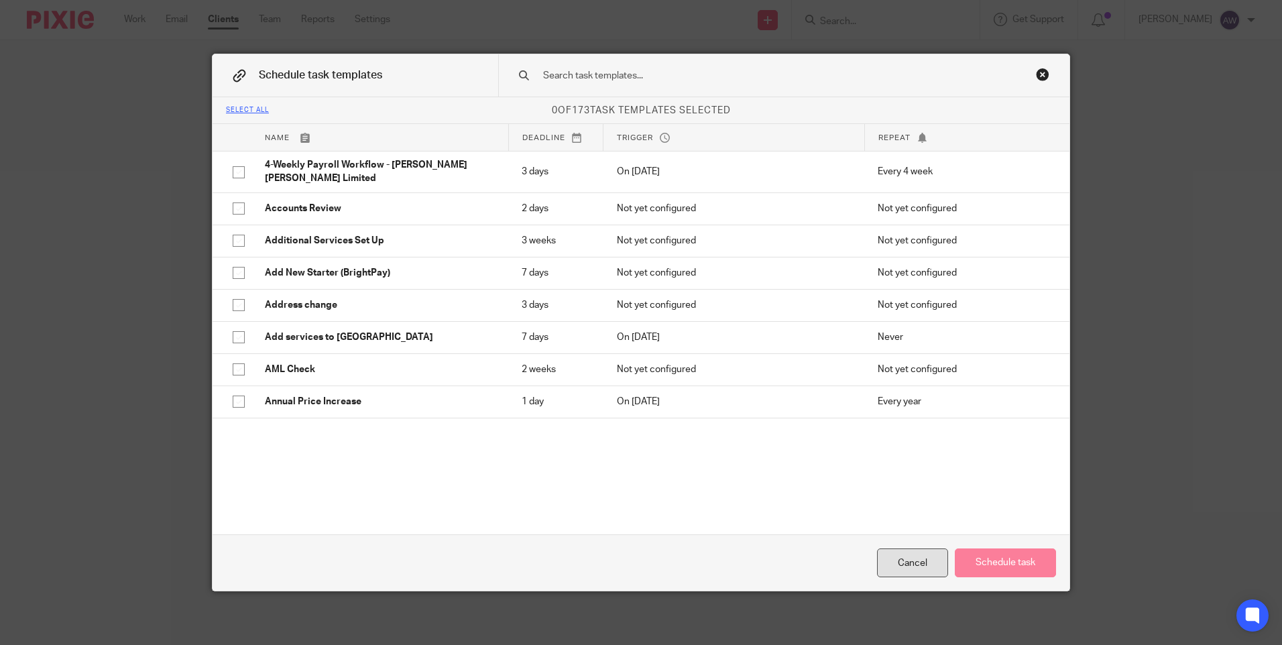
click at [905, 552] on div "Cancel" at bounding box center [912, 562] width 71 height 29
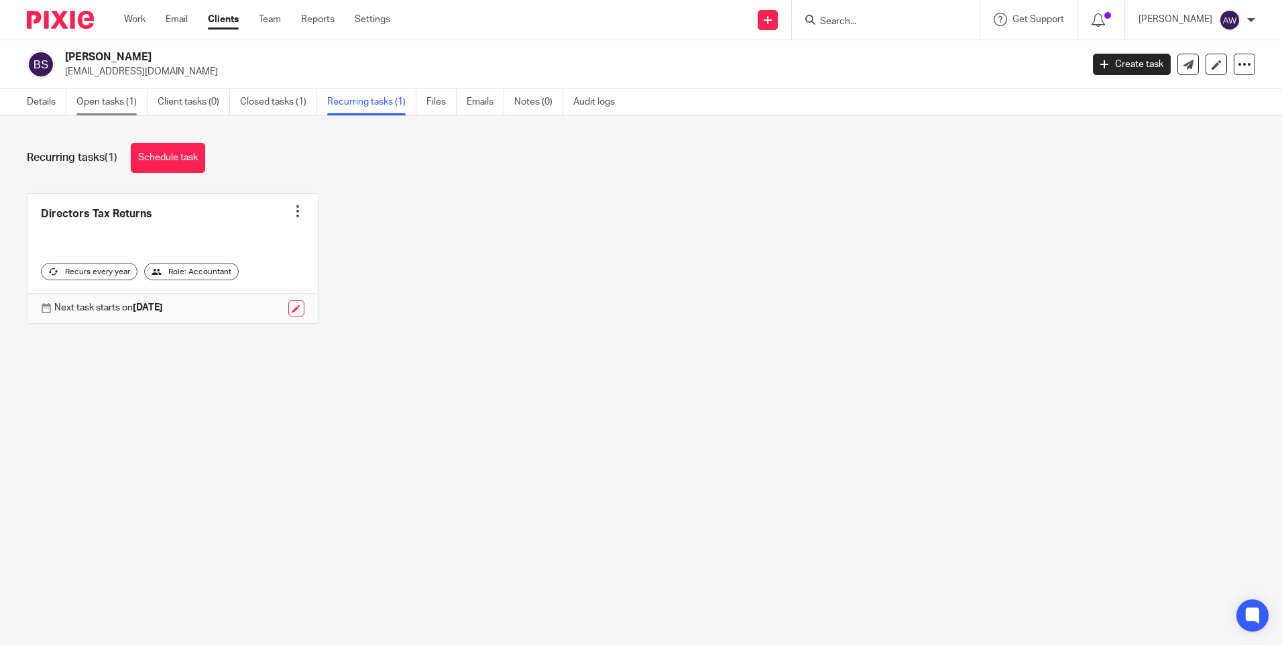
click at [103, 103] on link "Open tasks (1)" at bounding box center [111, 102] width 71 height 26
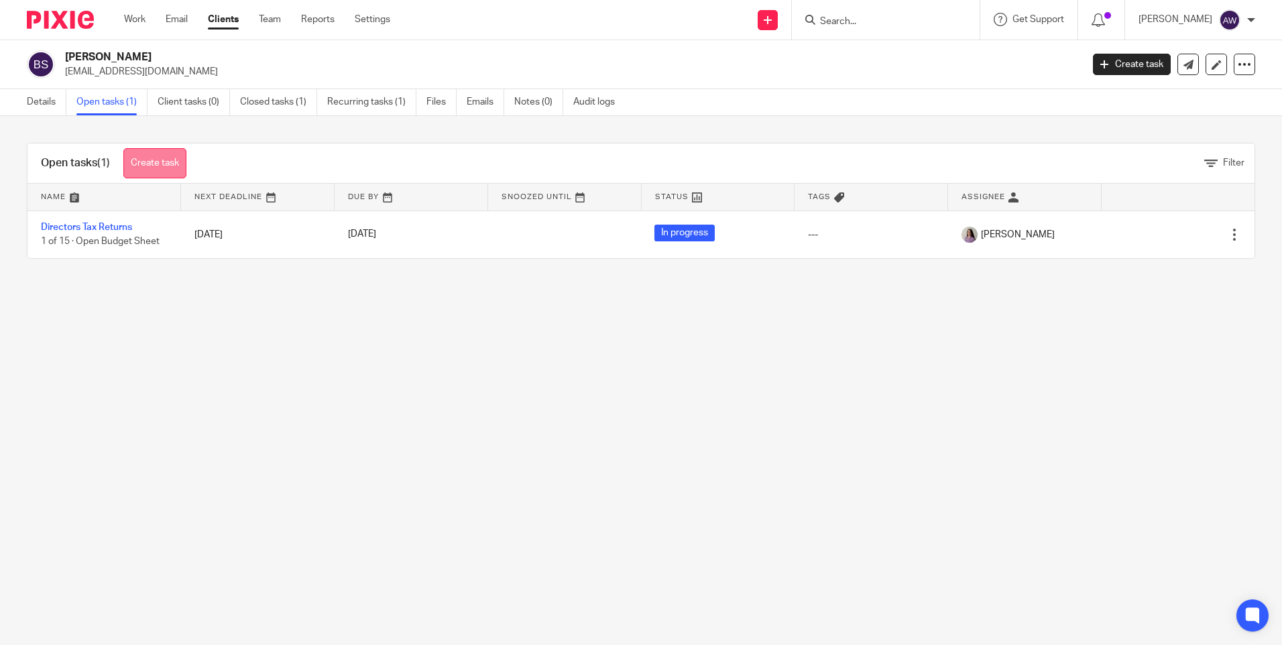
click at [162, 165] on link "Create task" at bounding box center [154, 163] width 63 height 30
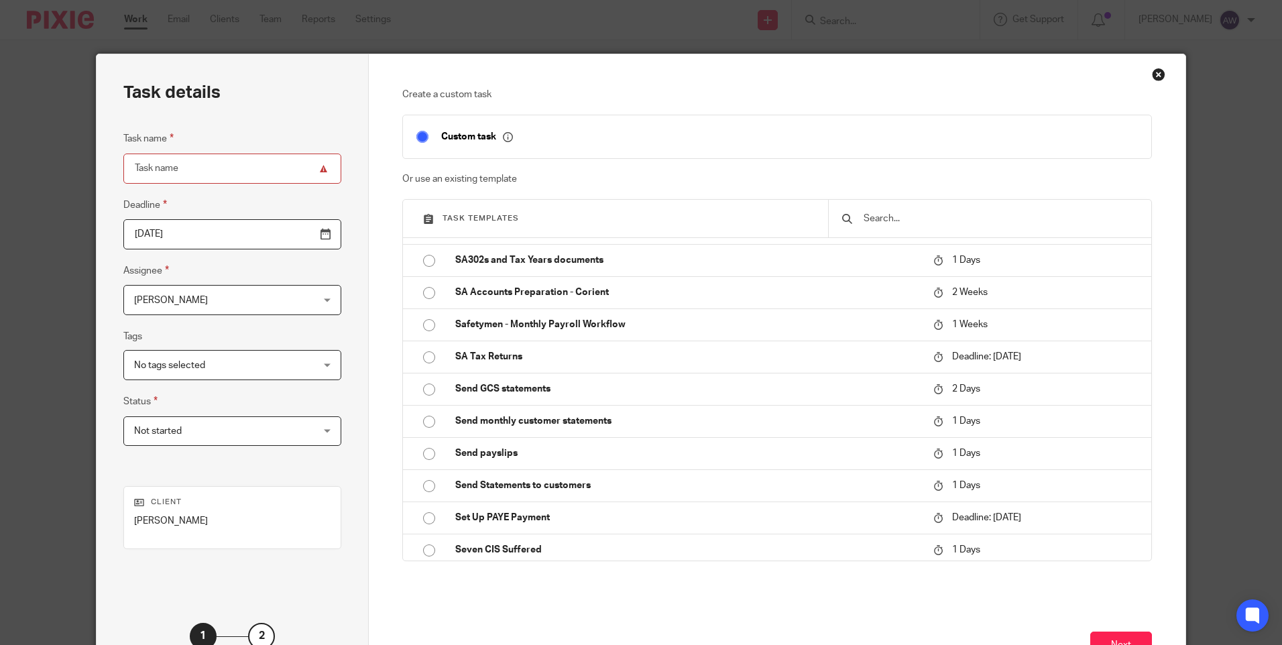
scroll to position [4272, 0]
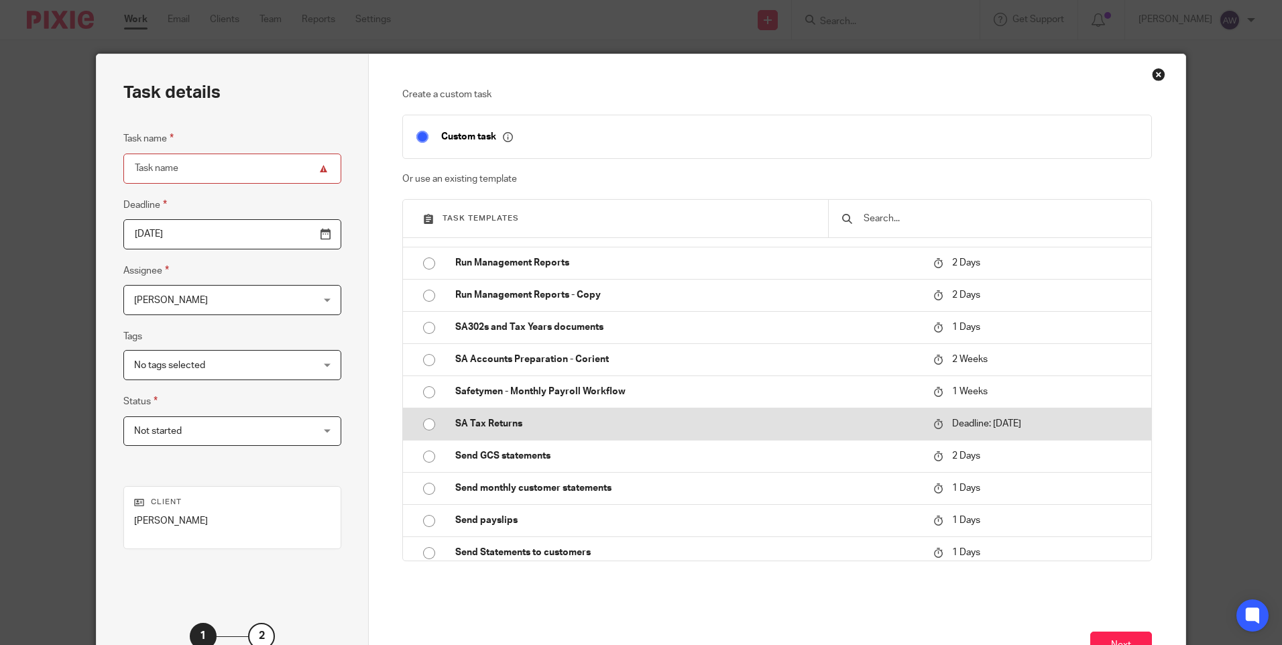
click at [426, 424] on input "radio" at bounding box center [428, 424] width 25 height 25
type input "[DATE]"
type input "SA Tax Returns"
checkbox input "false"
radio input "false"
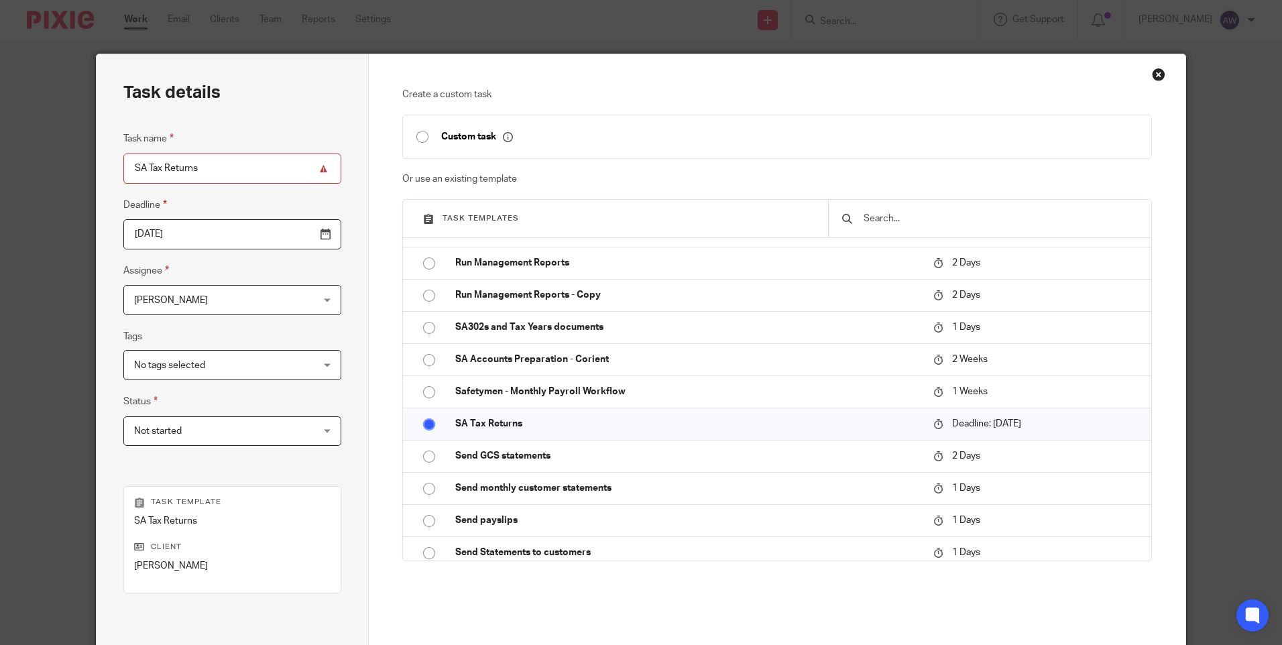
click at [292, 295] on div "[PERSON_NAME] [PERSON_NAME]" at bounding box center [232, 300] width 218 height 30
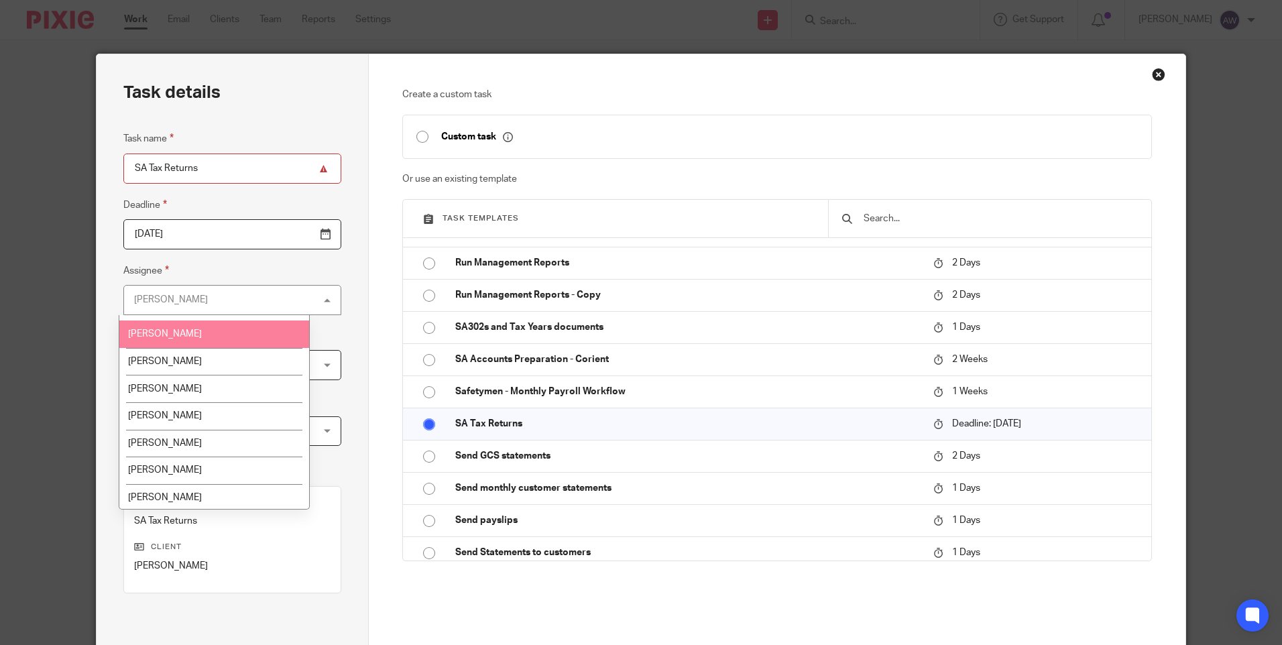
scroll to position [241, 0]
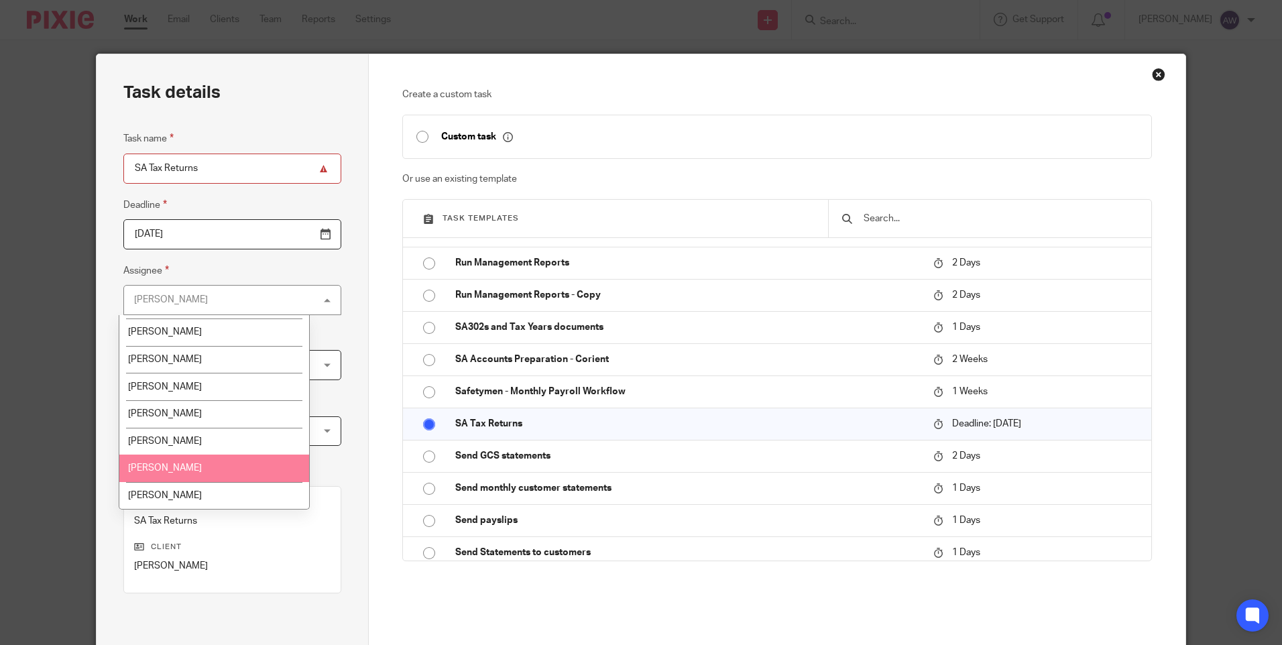
click at [220, 464] on li "[PERSON_NAME]" at bounding box center [214, 468] width 190 height 27
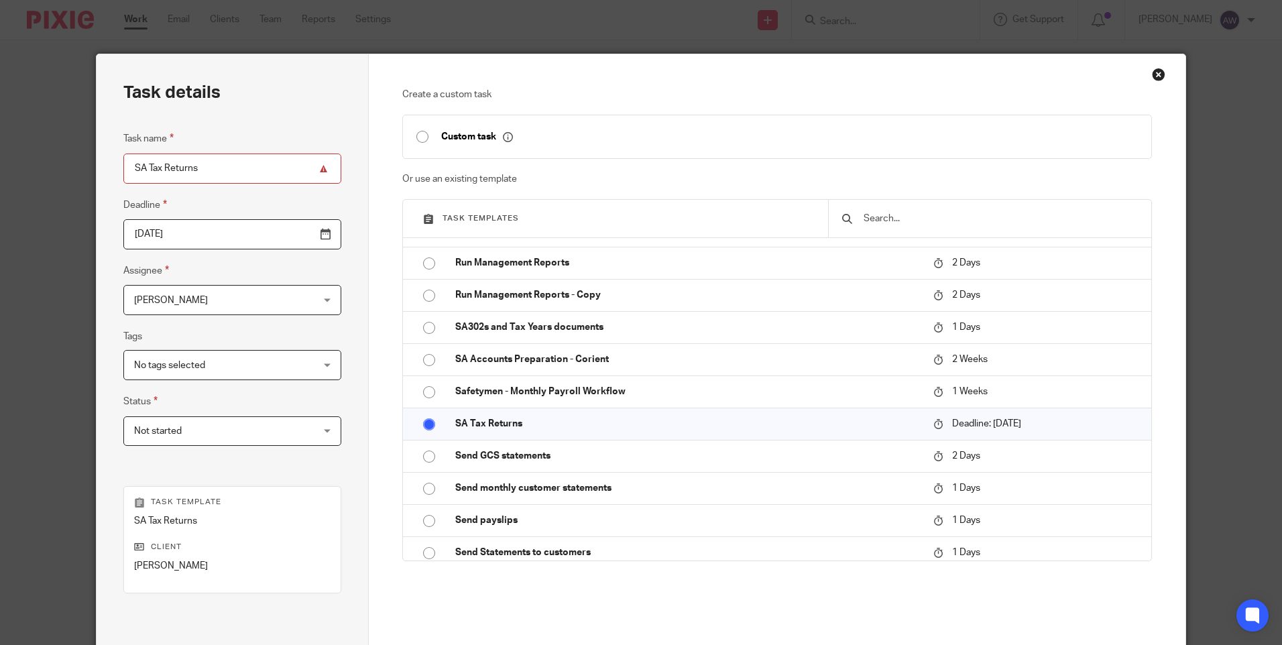
click at [291, 234] on input "[DATE]" at bounding box center [232, 234] width 218 height 30
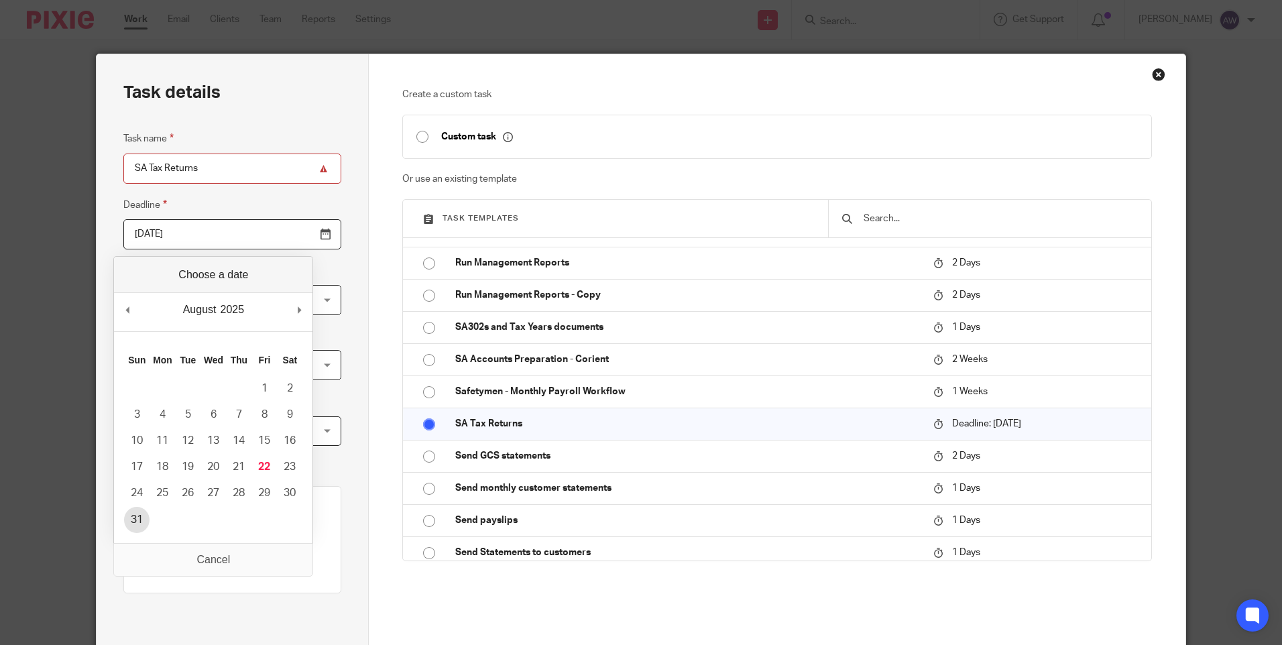
type input "[DATE]"
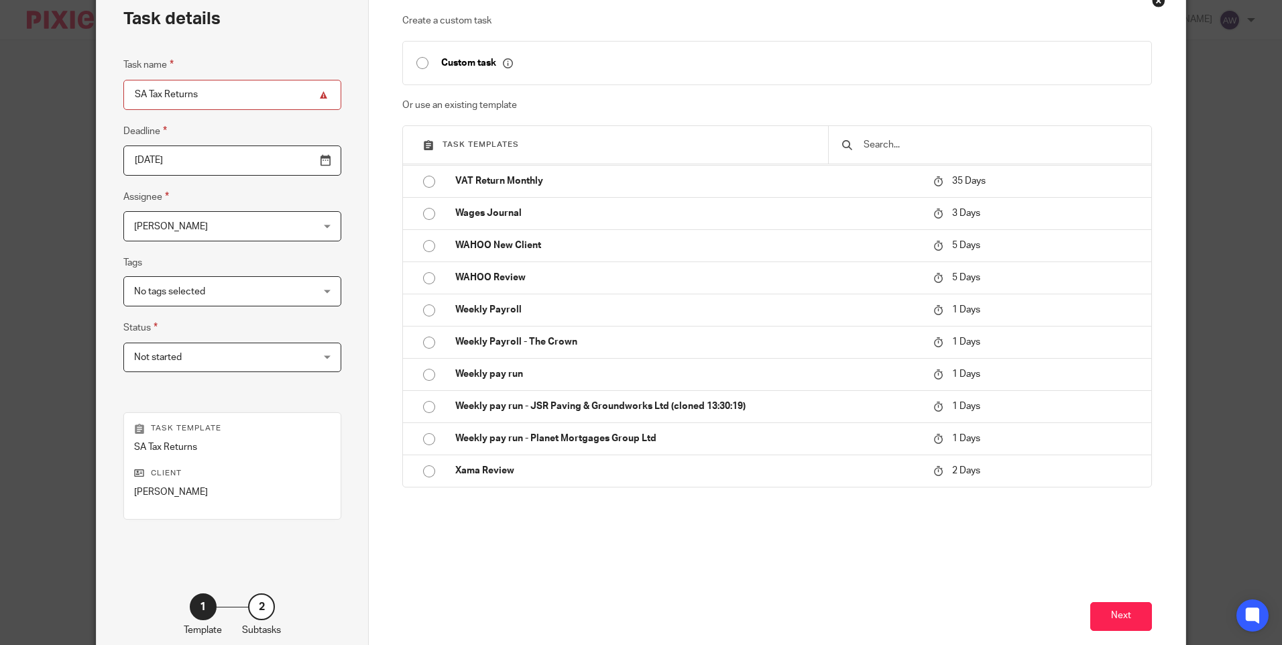
scroll to position [148, 0]
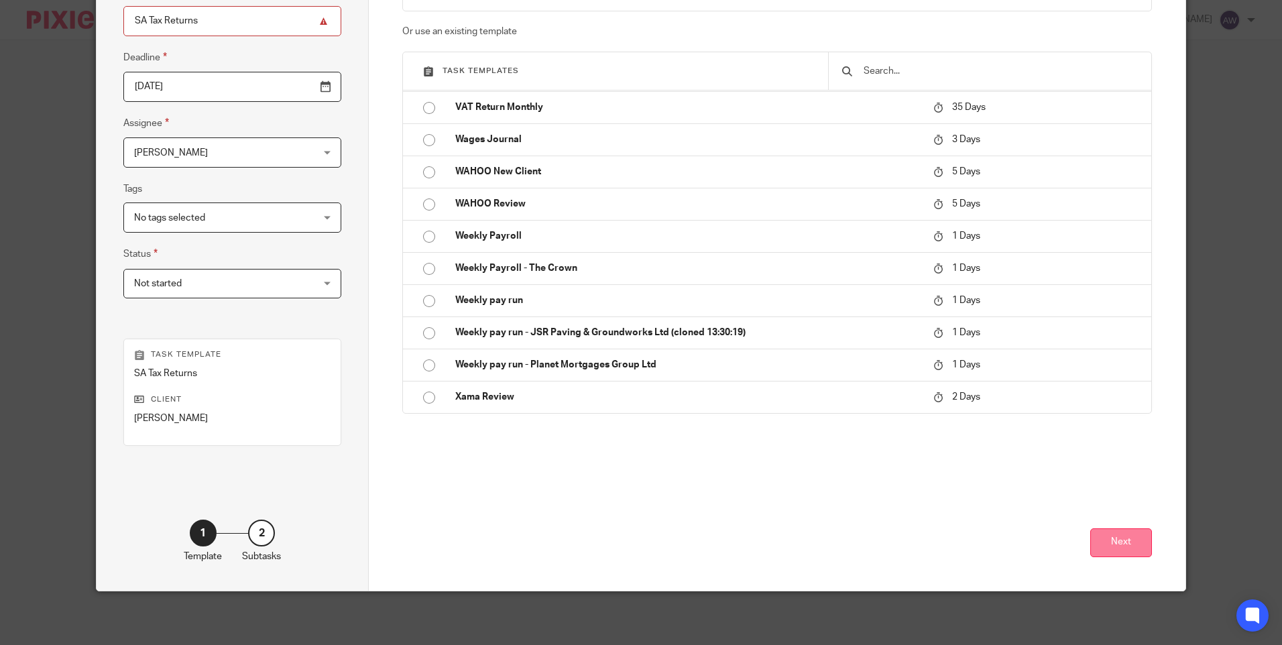
click at [1126, 548] on button "Next" at bounding box center [1121, 542] width 62 height 29
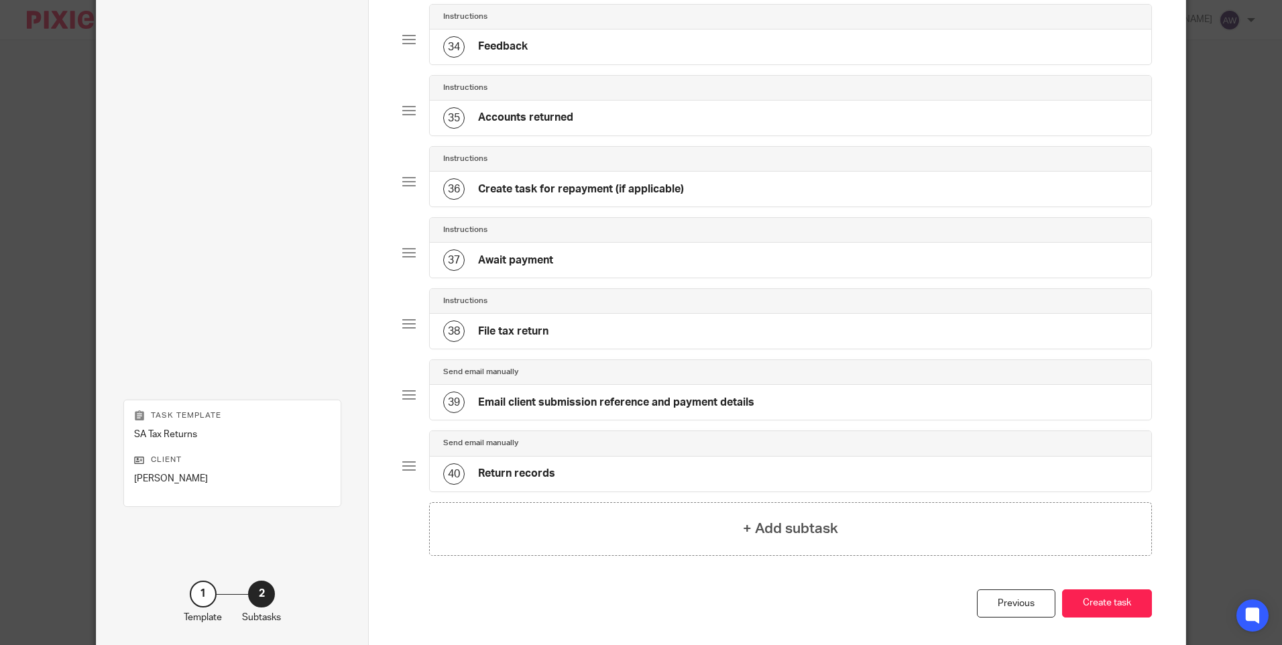
scroll to position [2526, 0]
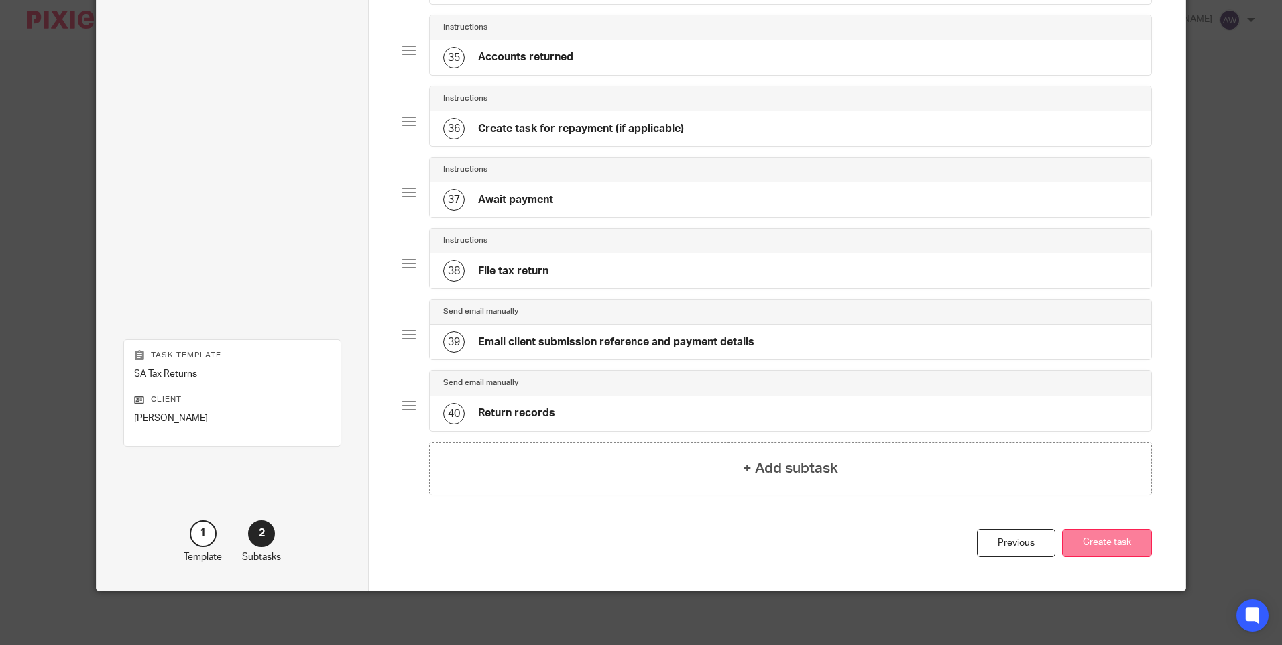
click at [1112, 540] on button "Create task" at bounding box center [1107, 543] width 90 height 29
